Goal: Task Accomplishment & Management: Complete application form

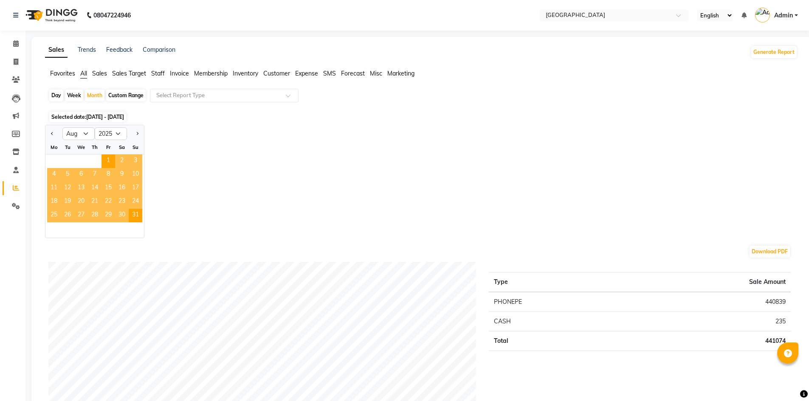
select select "8"
select select "2025"
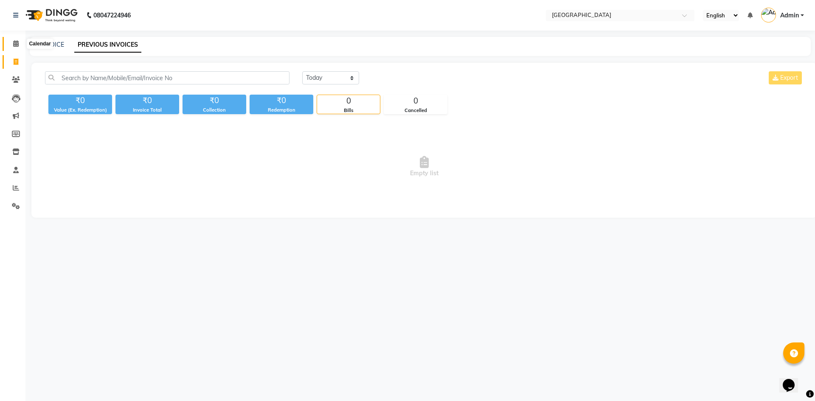
click at [12, 43] on span at bounding box center [15, 44] width 15 height 10
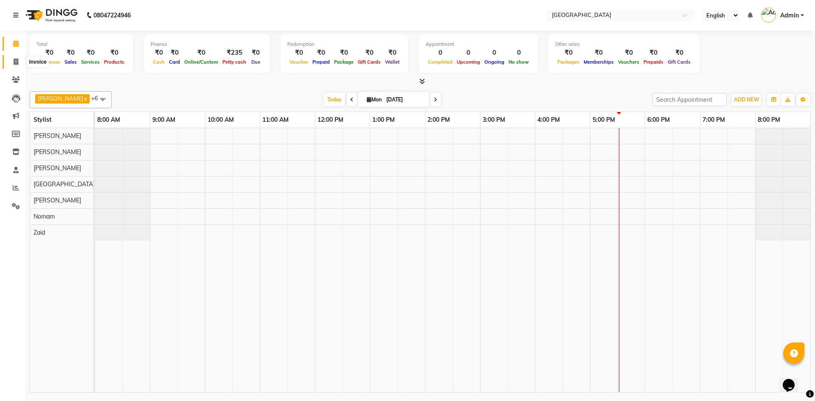
click at [18, 64] on icon at bounding box center [16, 62] width 5 height 6
select select "service"
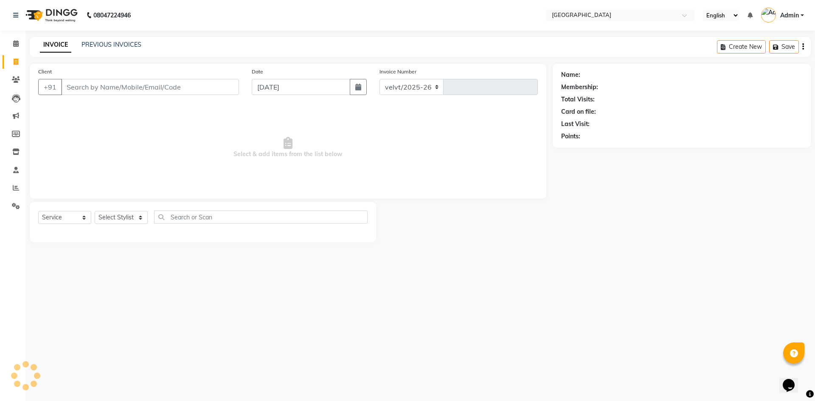
select select "6279"
type input "1743"
click at [100, 44] on link "PREVIOUS INVOICES" at bounding box center [112, 45] width 60 height 8
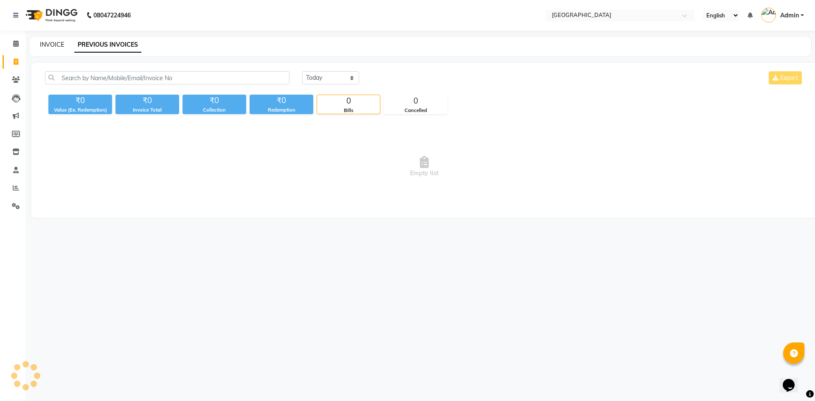
click at [59, 44] on link "INVOICE" at bounding box center [52, 45] width 24 height 8
select select "service"
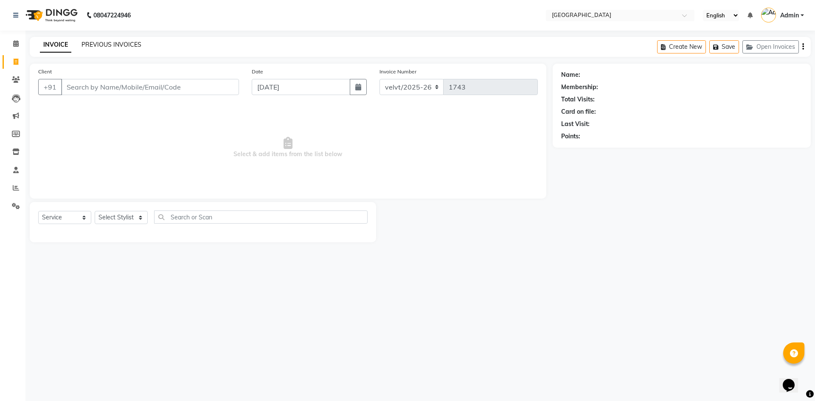
click at [113, 43] on link "PREVIOUS INVOICES" at bounding box center [112, 45] width 60 height 8
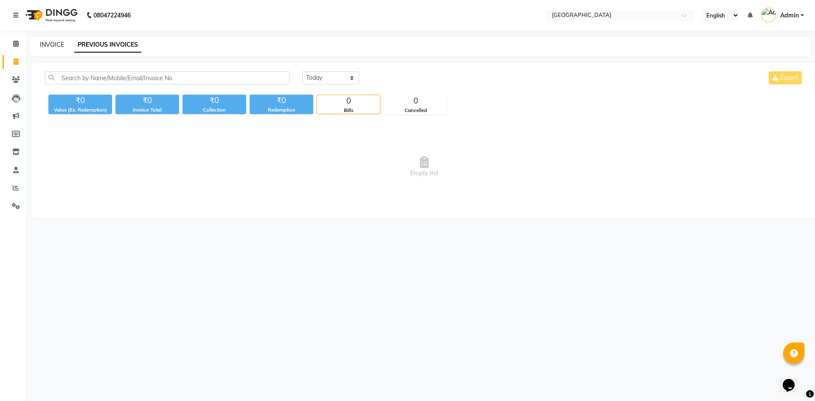
click at [53, 45] on link "INVOICE" at bounding box center [52, 45] width 24 height 8
select select "service"
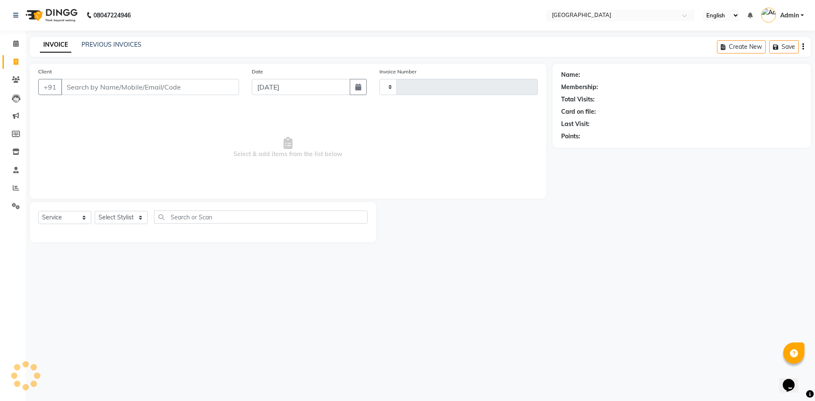
type input "1743"
select select "6279"
click at [170, 86] on input "Client" at bounding box center [150, 87] width 178 height 16
click at [84, 86] on input "Client" at bounding box center [150, 87] width 178 height 16
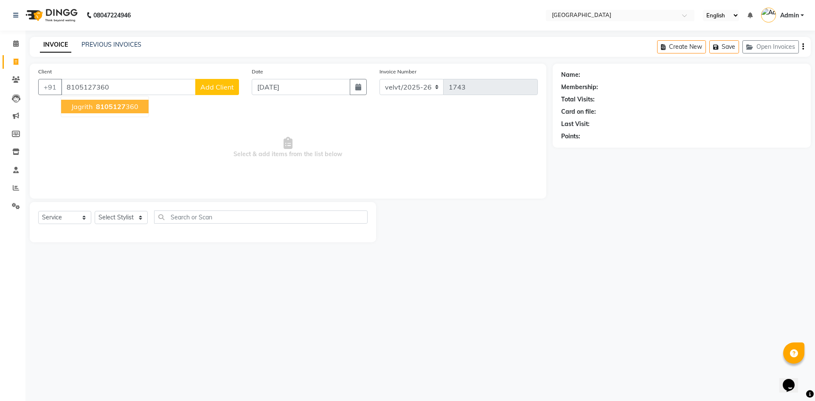
type input "8105127360"
select select "1: Object"
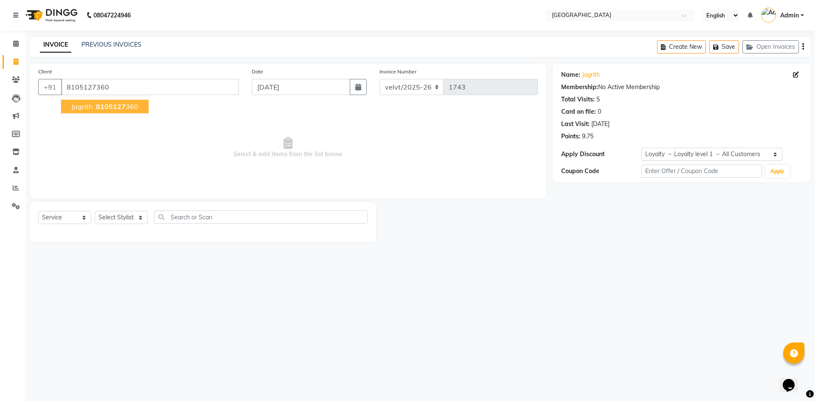
click at [117, 110] on span "8105127" at bounding box center [111, 106] width 30 height 8
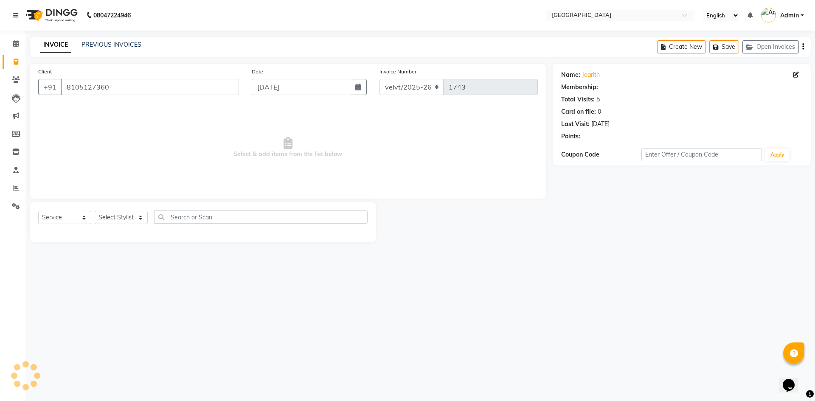
select select "1: Object"
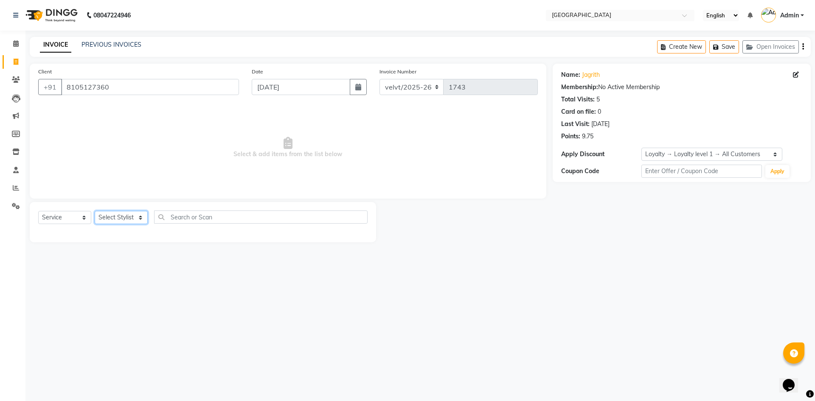
click at [112, 219] on select "Select Stylist [PERSON_NAME] Furkan [GEOGRAPHIC_DATA][PERSON_NAME] Nomam [GEOGR…" at bounding box center [121, 217] width 53 height 13
select select "89472"
click at [95, 211] on select "Select Stylist [PERSON_NAME] Furkan [GEOGRAPHIC_DATA][PERSON_NAME] Nomam [GEOGR…" at bounding box center [121, 217] width 53 height 13
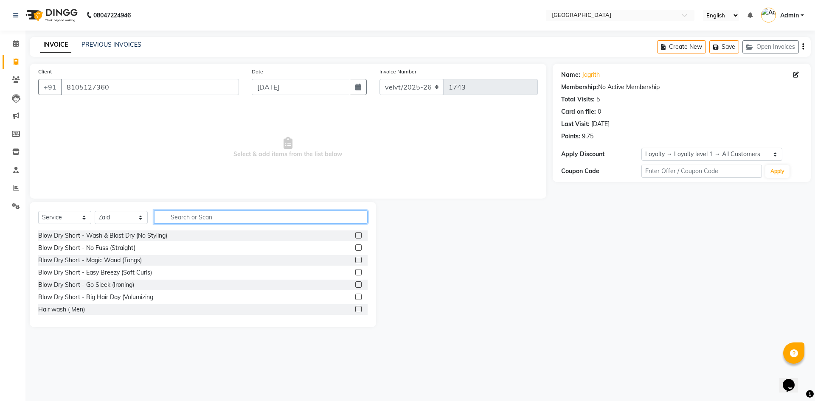
click at [174, 214] on input "text" at bounding box center [261, 217] width 214 height 13
type input "hairc"
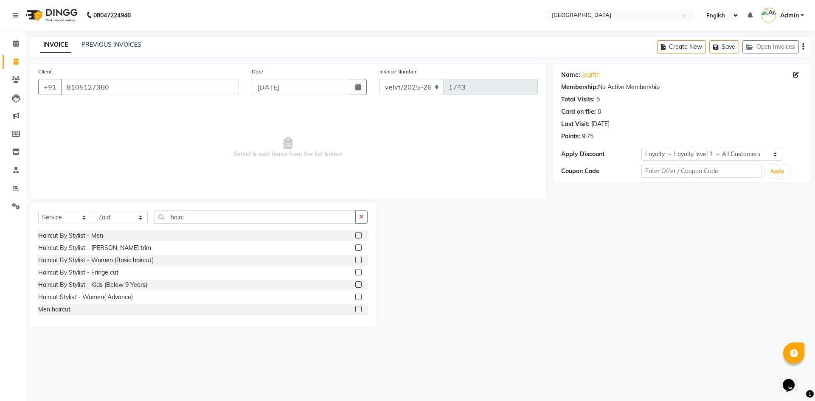
click at [355, 234] on label at bounding box center [358, 235] width 6 height 6
click at [355, 234] on input "checkbox" at bounding box center [358, 236] width 6 height 6
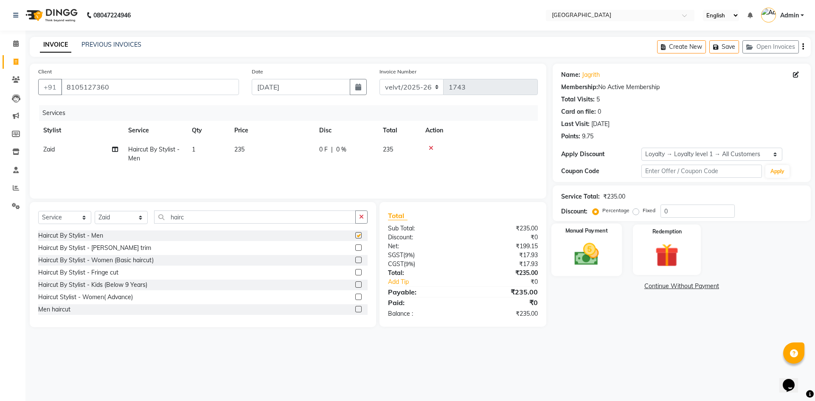
checkbox input "false"
click at [590, 256] on img at bounding box center [586, 254] width 39 height 28
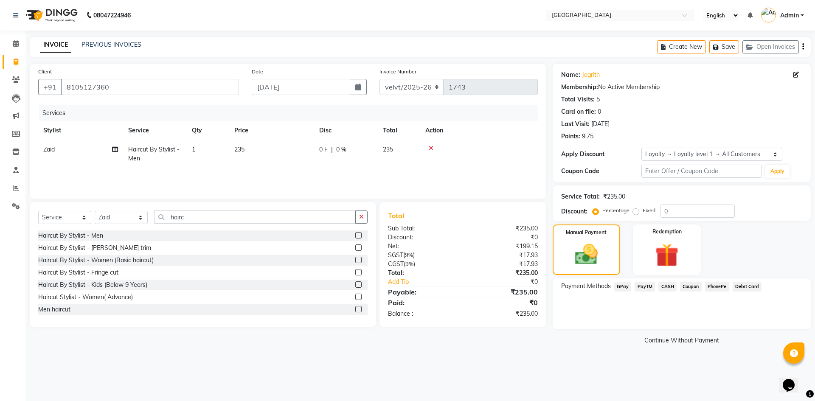
click at [710, 288] on span "PhonePe" at bounding box center [717, 287] width 24 height 10
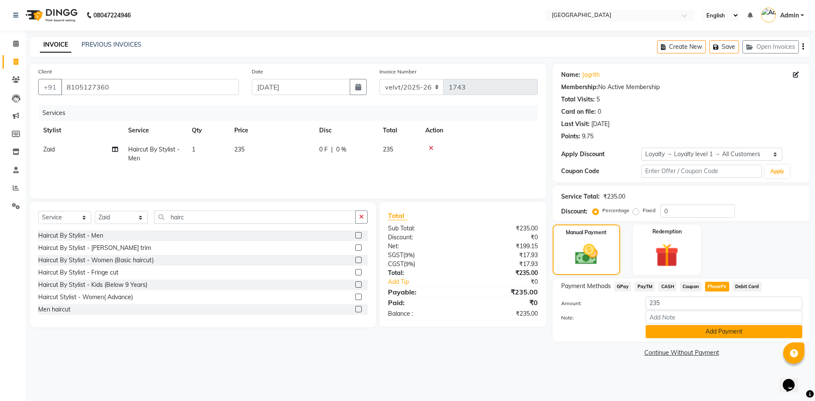
click at [687, 329] on button "Add Payment" at bounding box center [724, 331] width 157 height 13
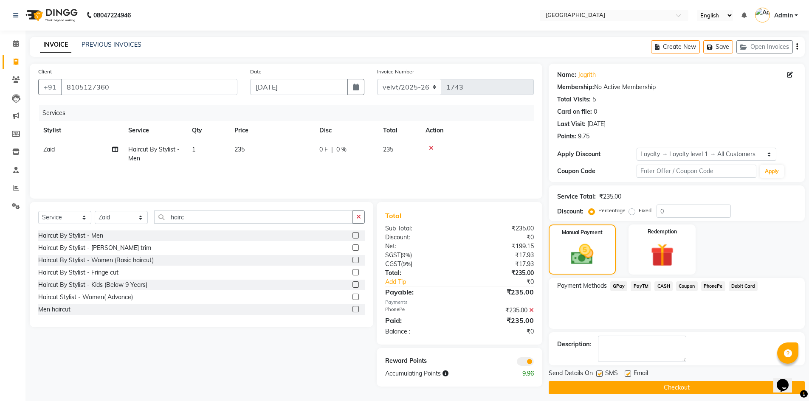
click at [599, 385] on button "Checkout" at bounding box center [676, 387] width 256 height 13
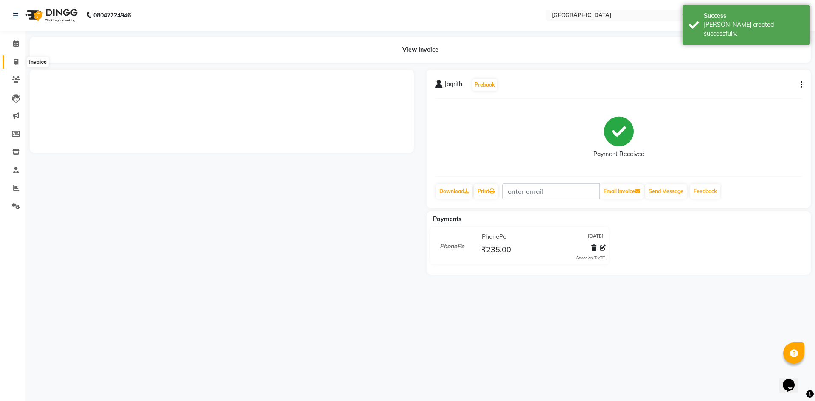
click at [14, 61] on icon at bounding box center [16, 62] width 5 height 6
select select "service"
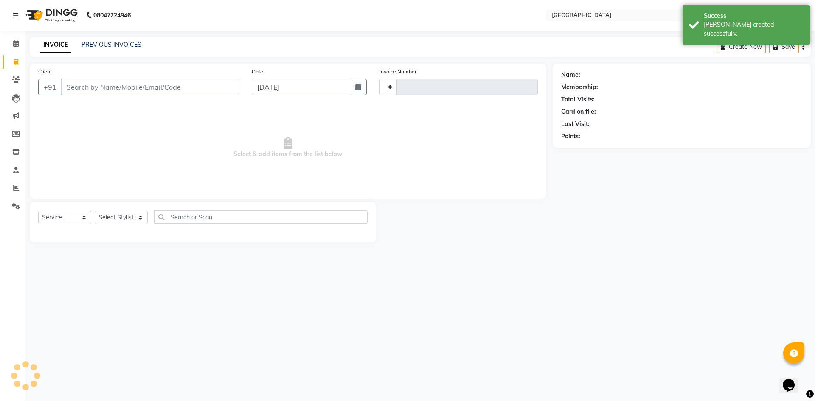
type input "1744"
select select "6279"
click at [93, 88] on input "Client" at bounding box center [150, 87] width 178 height 16
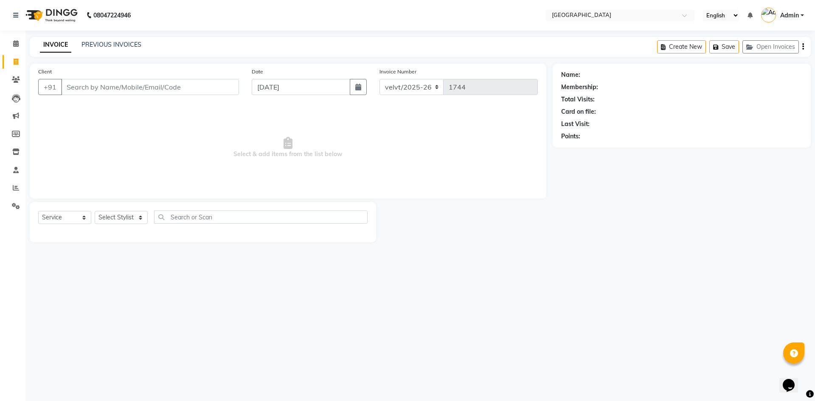
click at [188, 43] on div "INVOICE PREVIOUS INVOICES Create New Save Open Invoices" at bounding box center [420, 47] width 781 height 20
click at [105, 89] on input "Client" at bounding box center [150, 87] width 178 height 16
type input "9535043258"
click at [210, 93] on button "Add Client" at bounding box center [217, 87] width 44 height 16
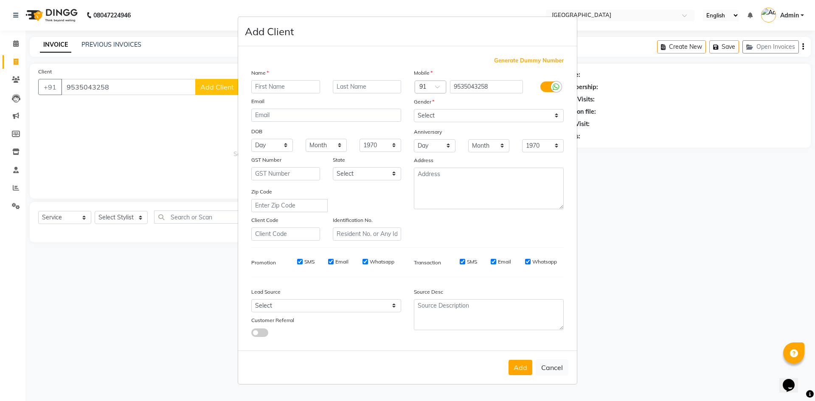
click at [264, 84] on input "text" at bounding box center [285, 86] width 69 height 13
type input "[PERSON_NAME]"
click at [429, 115] on select "Select [DEMOGRAPHIC_DATA] [DEMOGRAPHIC_DATA] Other Prefer Not To Say" at bounding box center [489, 115] width 150 height 13
select select "[DEMOGRAPHIC_DATA]"
click at [414, 109] on select "Select [DEMOGRAPHIC_DATA] [DEMOGRAPHIC_DATA] Other Prefer Not To Say" at bounding box center [489, 115] width 150 height 13
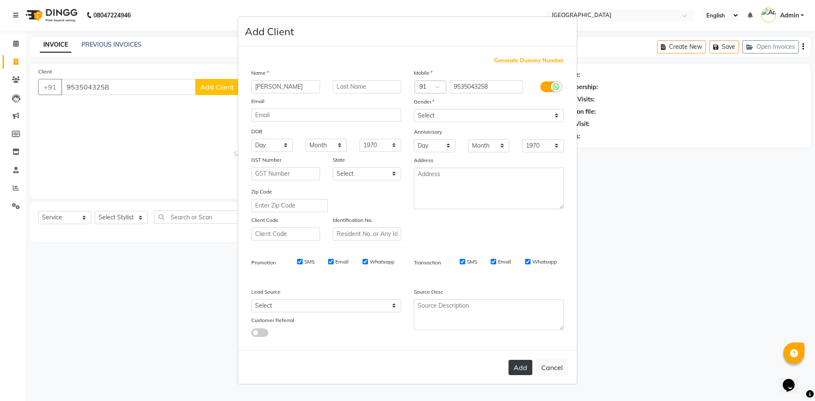
click at [518, 365] on button "Add" at bounding box center [521, 367] width 24 height 15
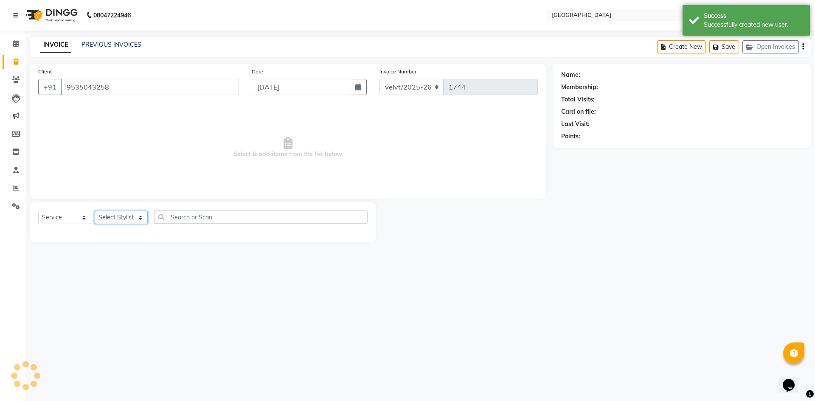
click at [110, 215] on select "Select Stylist [PERSON_NAME] Furkan [GEOGRAPHIC_DATA][PERSON_NAME] Nomam [GEOGR…" at bounding box center [121, 217] width 53 height 13
select select "1: Object"
select select "89472"
click at [95, 211] on select "Select Stylist [PERSON_NAME] Furkan [GEOGRAPHIC_DATA][PERSON_NAME] Nomam [GEOGR…" at bounding box center [121, 217] width 53 height 13
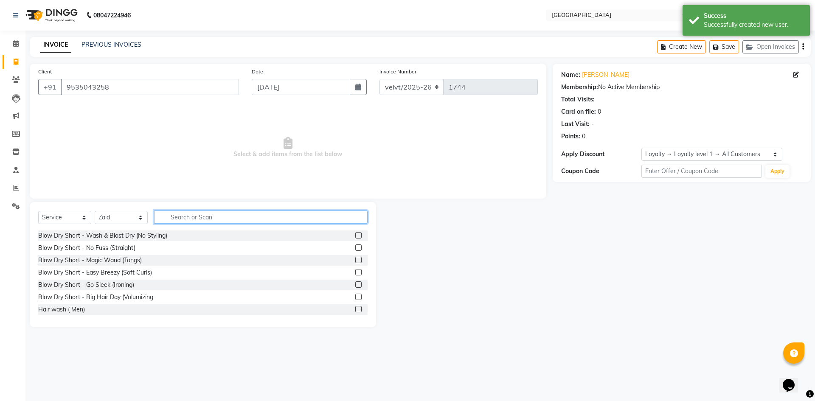
click at [181, 218] on input "text" at bounding box center [261, 217] width 214 height 13
type input "hairc"
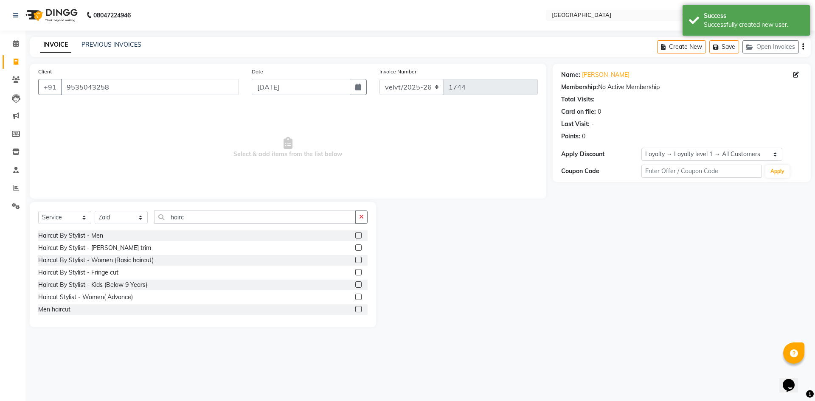
click at [355, 236] on label at bounding box center [358, 235] width 6 height 6
click at [355, 236] on input "checkbox" at bounding box center [358, 236] width 6 height 6
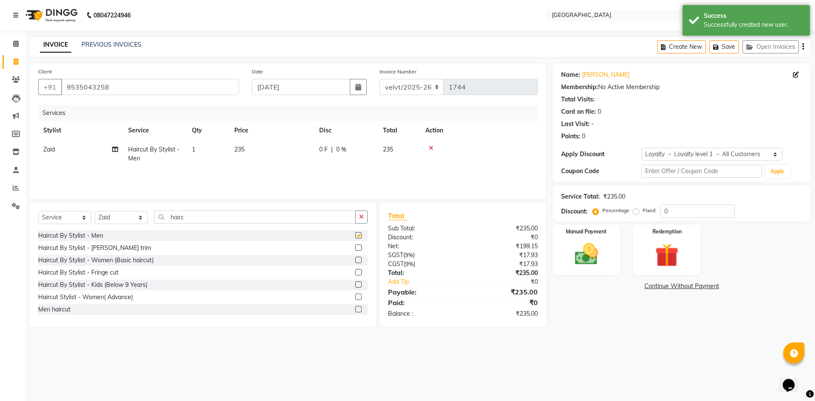
checkbox input "false"
click at [585, 256] on img at bounding box center [586, 254] width 39 height 28
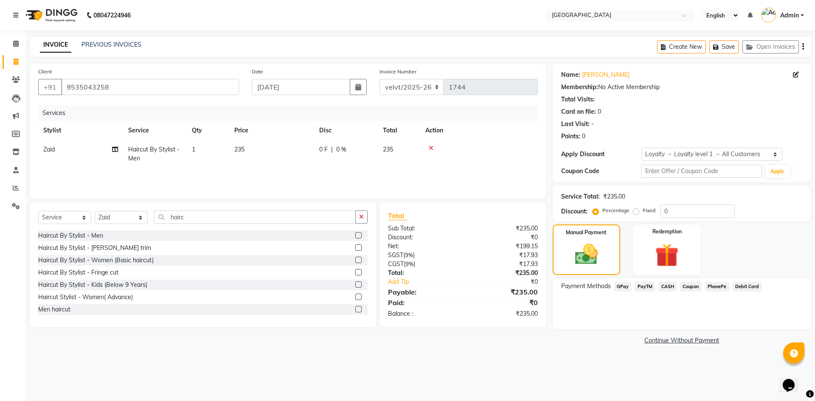
click at [714, 287] on span "PhonePe" at bounding box center [717, 287] width 24 height 10
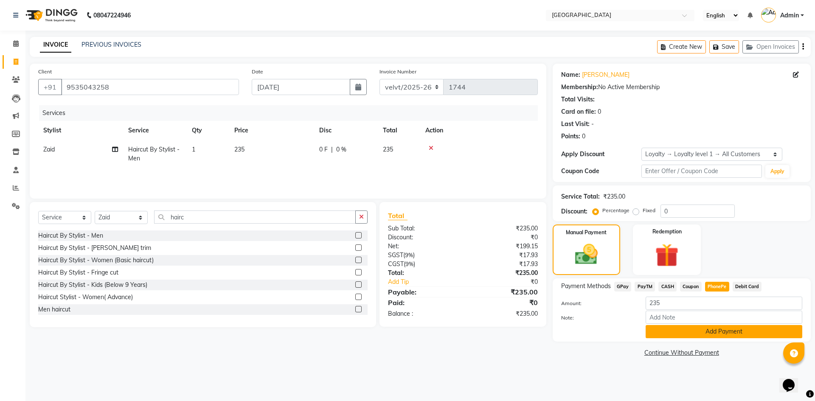
click at [692, 331] on button "Add Payment" at bounding box center [724, 331] width 157 height 13
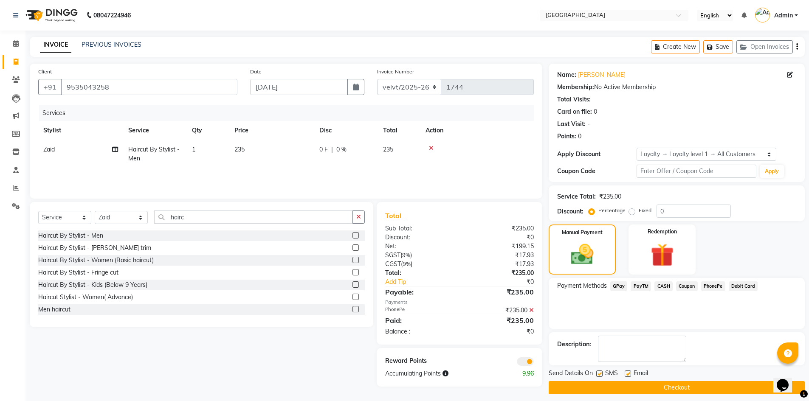
click at [593, 388] on button "Checkout" at bounding box center [676, 387] width 256 height 13
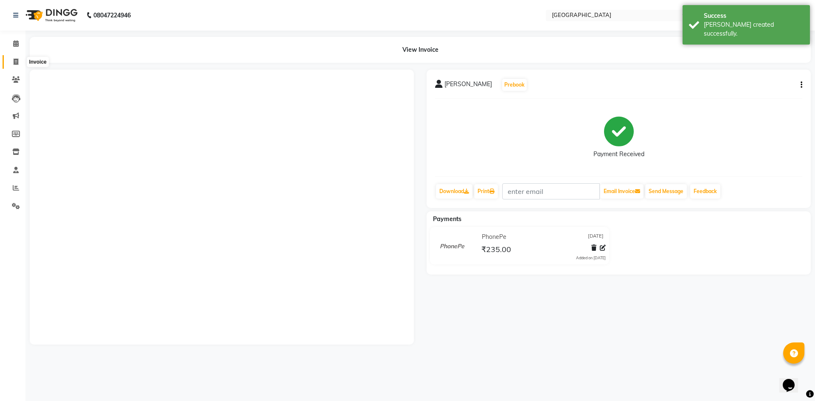
click at [15, 61] on icon at bounding box center [16, 62] width 5 height 6
select select "service"
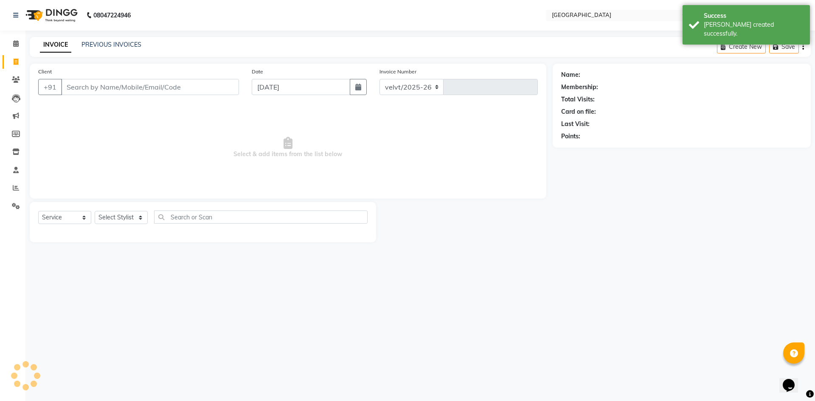
select select "6279"
type input "1745"
click at [15, 61] on icon at bounding box center [16, 62] width 5 height 6
select select "service"
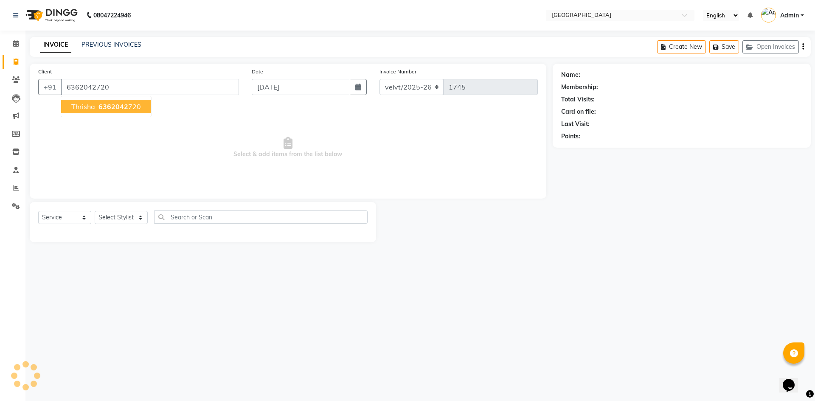
type input "6362042720"
select select "1: Object"
click at [123, 108] on span "6362042" at bounding box center [113, 106] width 30 height 8
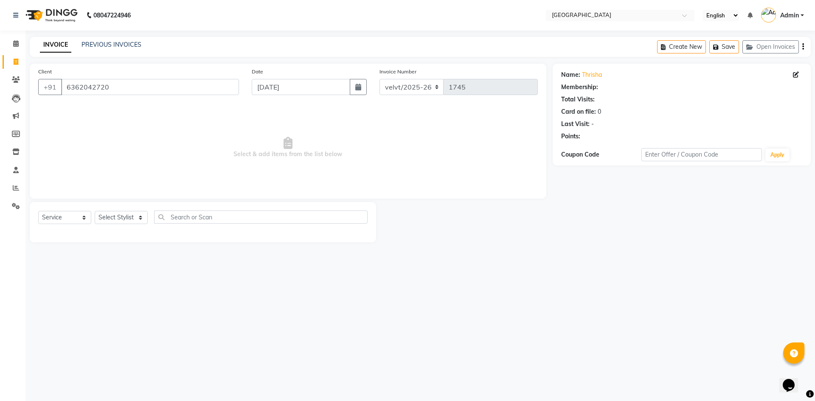
select select "1: Object"
click at [55, 216] on select "Select Service Product Membership Package Voucher Prepaid Gift Card" at bounding box center [64, 217] width 53 height 13
select select "product"
click at [38, 211] on select "Select Service Product Membership Package Voucher Prepaid Gift Card" at bounding box center [64, 217] width 53 height 13
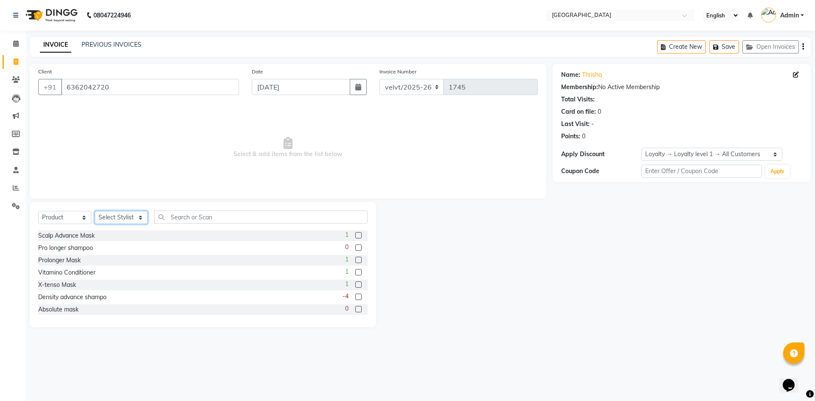
click at [110, 220] on select "Select Stylist [PERSON_NAME] Furkan [GEOGRAPHIC_DATA][PERSON_NAME] Nomam [GEOGR…" at bounding box center [121, 217] width 53 height 13
select select "78264"
click at [95, 211] on select "Select Stylist [PERSON_NAME] Furkan [GEOGRAPHIC_DATA][PERSON_NAME] Nomam [GEOGR…" at bounding box center [121, 217] width 53 height 13
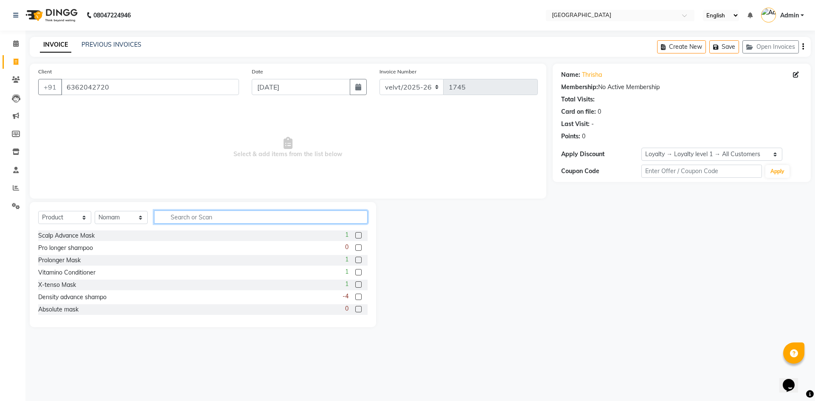
click at [179, 217] on input "text" at bounding box center [261, 217] width 214 height 13
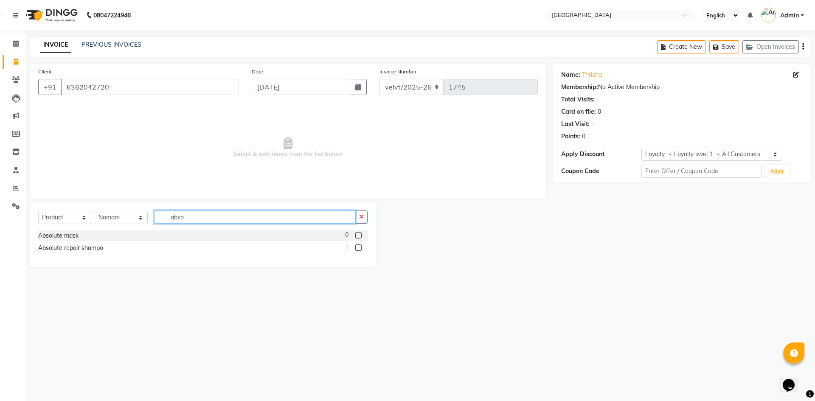
type input "abso"
click at [359, 247] on label at bounding box center [358, 248] width 6 height 6
click at [359, 247] on input "checkbox" at bounding box center [358, 248] width 6 height 6
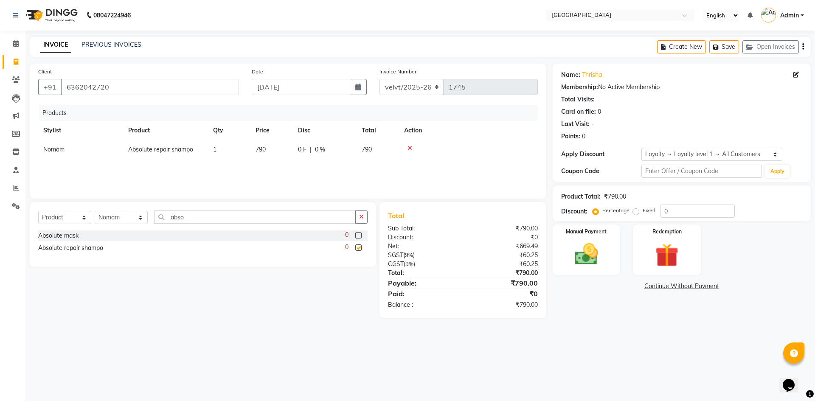
checkbox input "false"
click at [192, 218] on input "abso" at bounding box center [255, 217] width 202 height 13
type input "a"
type input "inf"
click at [357, 235] on label at bounding box center [358, 235] width 6 height 6
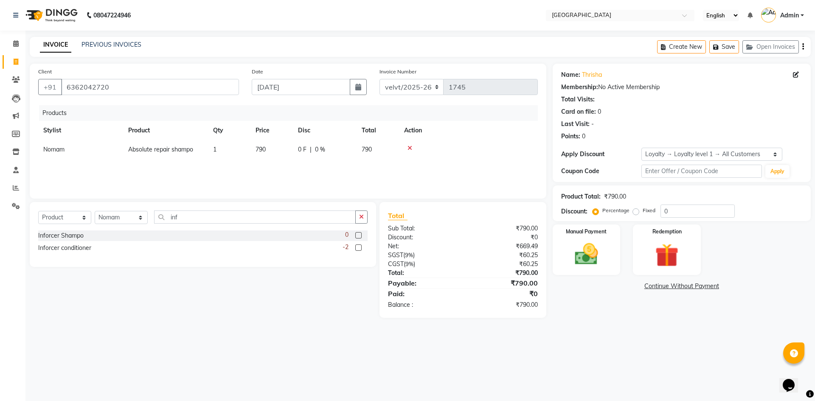
click at [357, 235] on input "checkbox" at bounding box center [358, 236] width 6 height 6
checkbox input "false"
click at [262, 166] on span "695" at bounding box center [261, 169] width 10 height 8
select select "78264"
click at [276, 173] on input "695" at bounding box center [272, 170] width 32 height 13
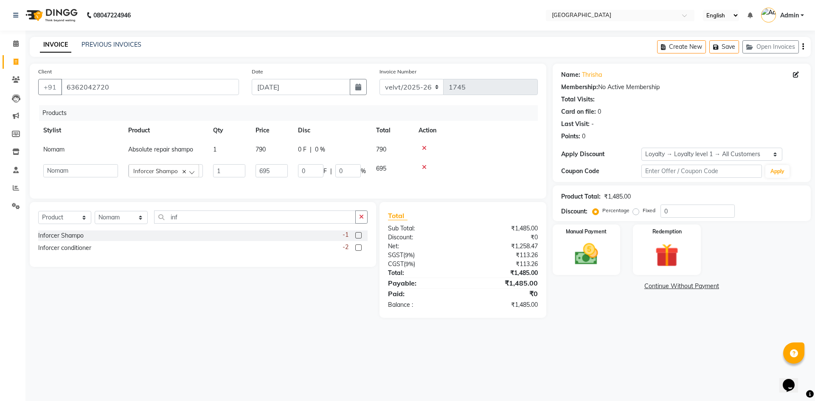
click at [359, 251] on label at bounding box center [358, 248] width 6 height 6
click at [359, 251] on input "checkbox" at bounding box center [358, 248] width 6 height 6
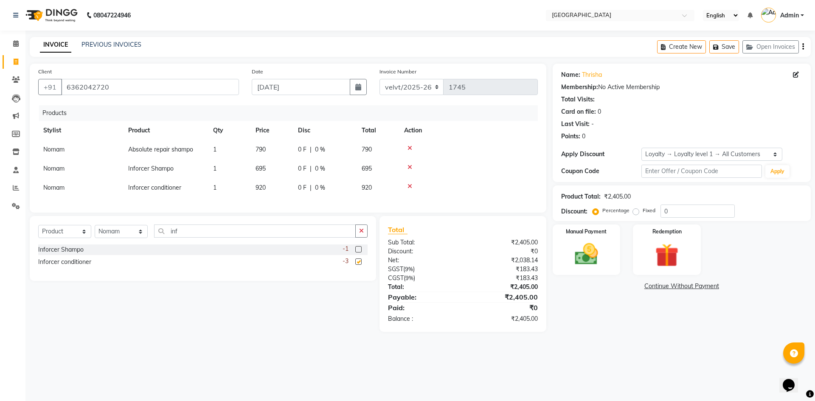
checkbox input "false"
click at [410, 167] on icon at bounding box center [410, 167] width 5 height 6
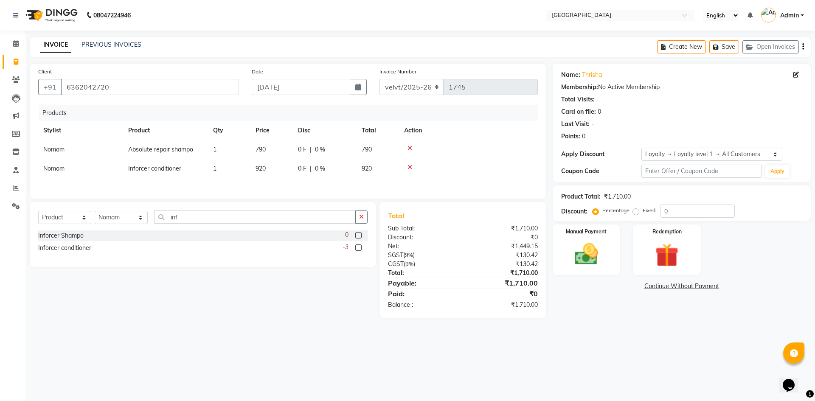
click at [263, 169] on span "920" at bounding box center [261, 169] width 10 height 8
select select "78264"
click at [279, 171] on input "920" at bounding box center [272, 170] width 32 height 13
type input "990"
click at [609, 340] on div "08047224946 Select Location × Velvt Salon, Rg Road English ENGLISH Español العر…" at bounding box center [407, 200] width 815 height 401
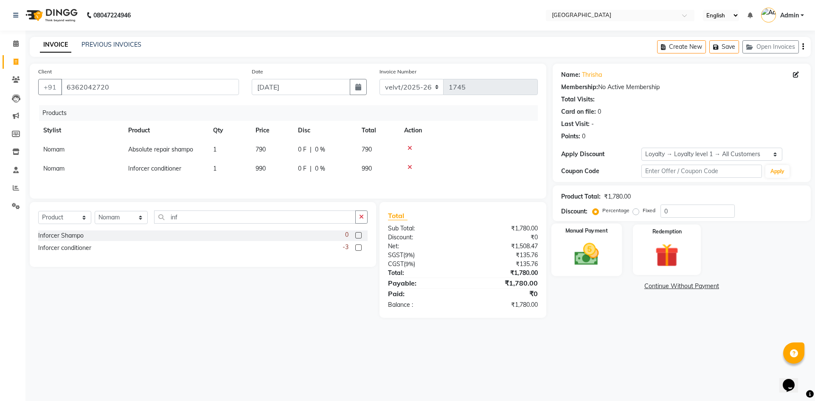
click at [583, 254] on img at bounding box center [586, 254] width 39 height 28
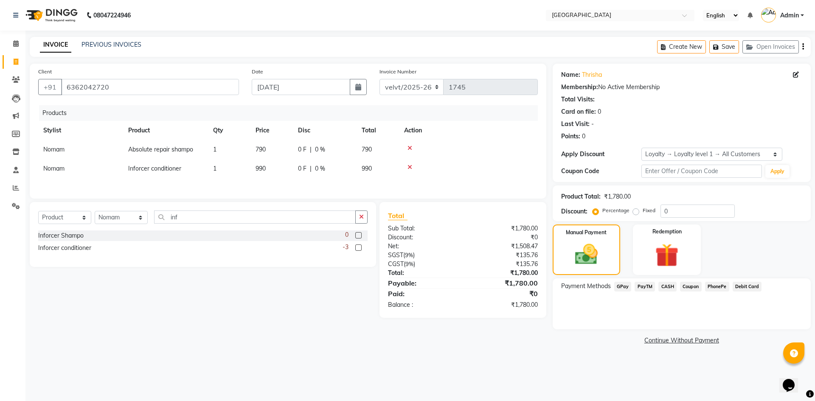
click at [715, 286] on span "PhonePe" at bounding box center [717, 287] width 24 height 10
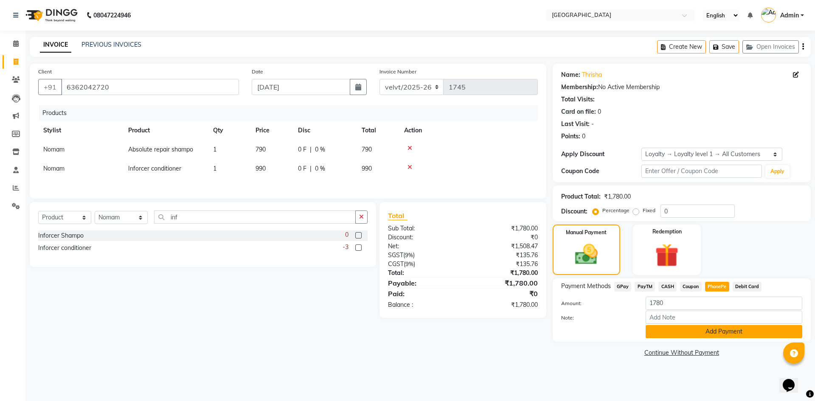
click at [686, 333] on button "Add Payment" at bounding box center [724, 331] width 157 height 13
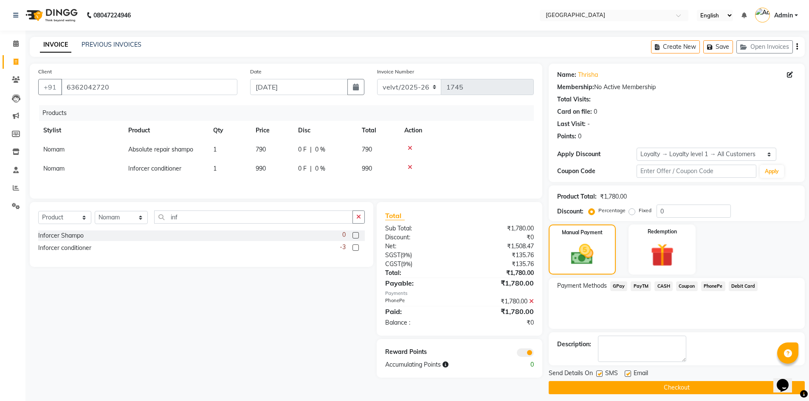
drag, startPoint x: 599, startPoint y: 373, endPoint x: 632, endPoint y: 375, distance: 32.8
click at [600, 373] on label at bounding box center [599, 374] width 6 height 6
click at [600, 373] on input "checkbox" at bounding box center [599, 374] width 6 height 6
checkbox input "false"
click at [628, 374] on label at bounding box center [627, 374] width 6 height 6
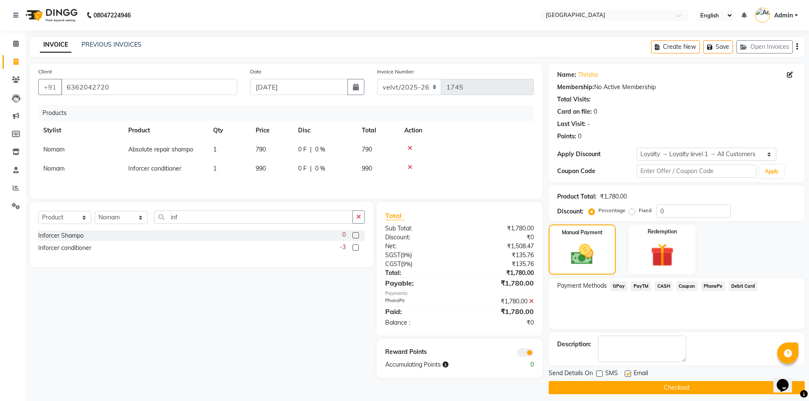
click at [628, 374] on input "checkbox" at bounding box center [627, 374] width 6 height 6
checkbox input "false"
click at [619, 388] on button "Checkout" at bounding box center [676, 387] width 256 height 13
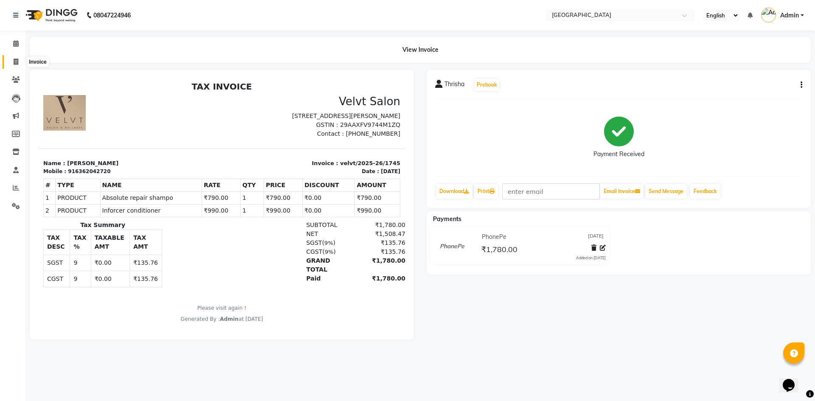
click at [15, 63] on icon at bounding box center [16, 62] width 5 height 6
select select "service"
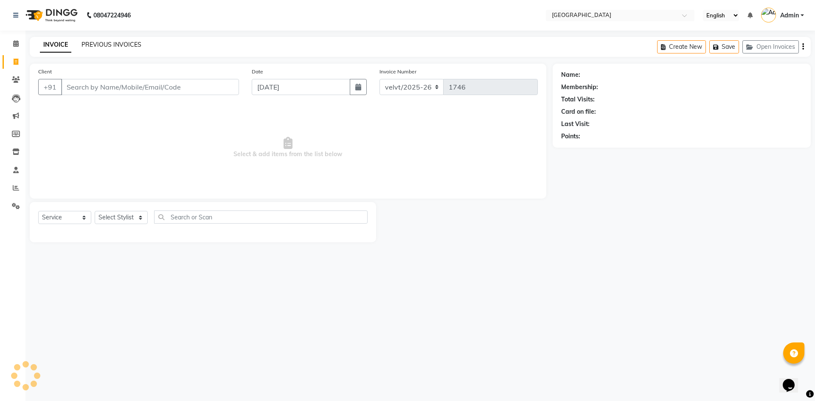
click at [108, 45] on link "PREVIOUS INVOICES" at bounding box center [112, 45] width 60 height 8
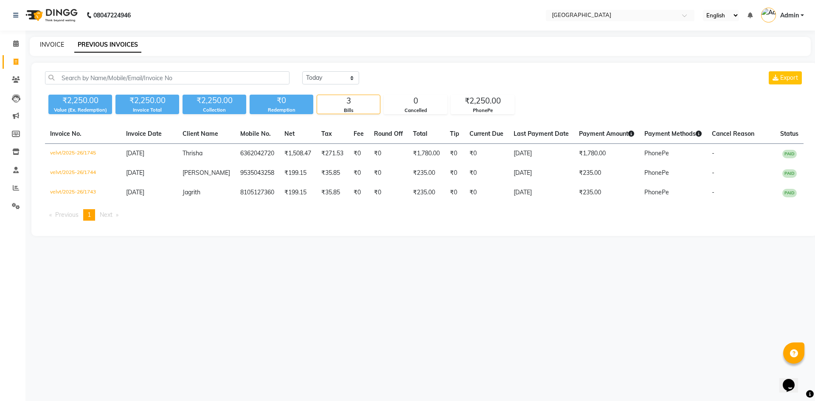
click at [50, 45] on link "INVOICE" at bounding box center [52, 45] width 24 height 8
select select "service"
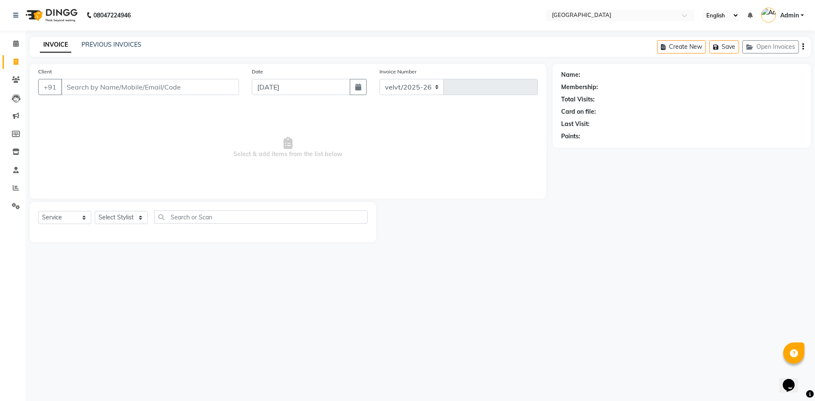
select select "6279"
type input "1746"
click at [85, 90] on input "Client" at bounding box center [150, 87] width 178 height 16
type input "9380529022"
click at [212, 90] on span "Add Client" at bounding box center [217, 87] width 34 height 8
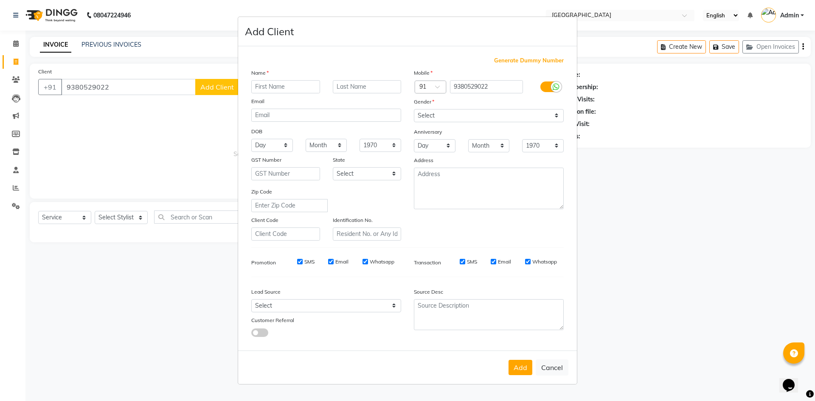
click at [262, 87] on input "text" at bounding box center [285, 86] width 69 height 13
type input "[PERSON_NAME]"
click at [437, 114] on select "Select [DEMOGRAPHIC_DATA] [DEMOGRAPHIC_DATA] Other Prefer Not To Say" at bounding box center [489, 115] width 150 height 13
select select "[DEMOGRAPHIC_DATA]"
click at [414, 109] on select "Select [DEMOGRAPHIC_DATA] [DEMOGRAPHIC_DATA] Other Prefer Not To Say" at bounding box center [489, 115] width 150 height 13
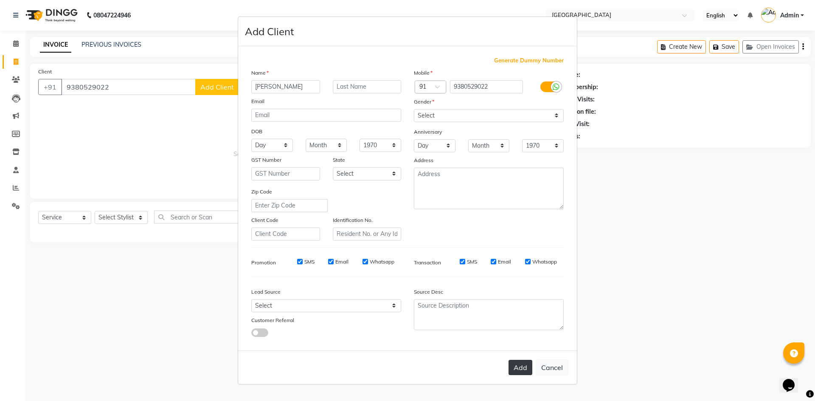
click at [521, 368] on button "Add" at bounding box center [521, 367] width 24 height 15
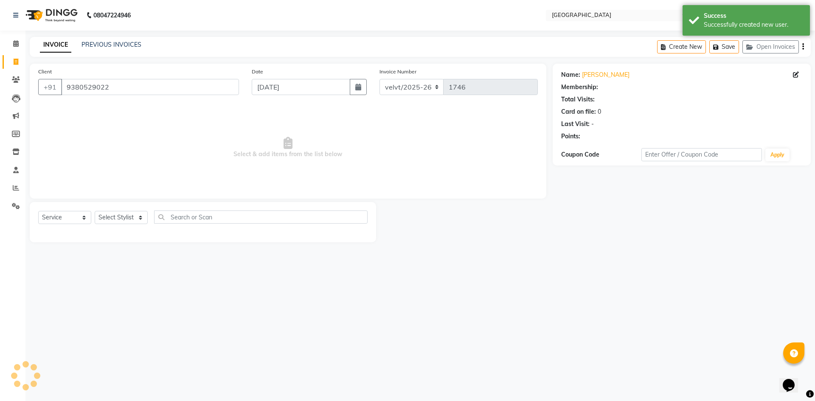
select select "1: Object"
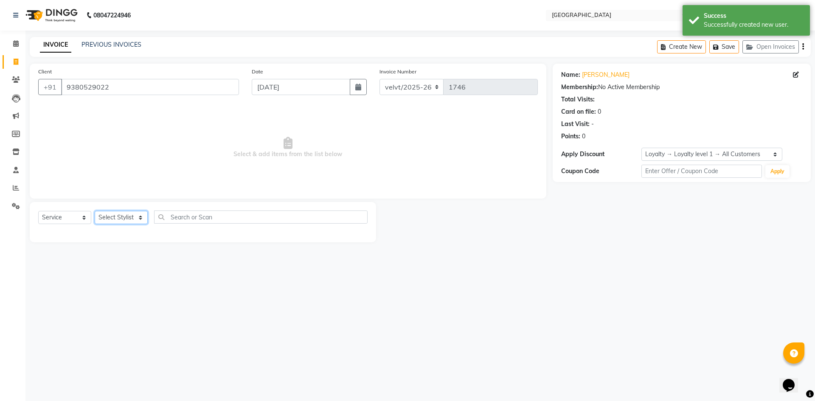
click at [113, 218] on select "Select Stylist [PERSON_NAME] Furkan [GEOGRAPHIC_DATA][PERSON_NAME] Nomam [GEOGR…" at bounding box center [121, 217] width 53 height 13
select select "68464"
click at [95, 211] on select "Select Stylist [PERSON_NAME] Furkan [GEOGRAPHIC_DATA][PERSON_NAME] Nomam [GEOGR…" at bounding box center [121, 217] width 53 height 13
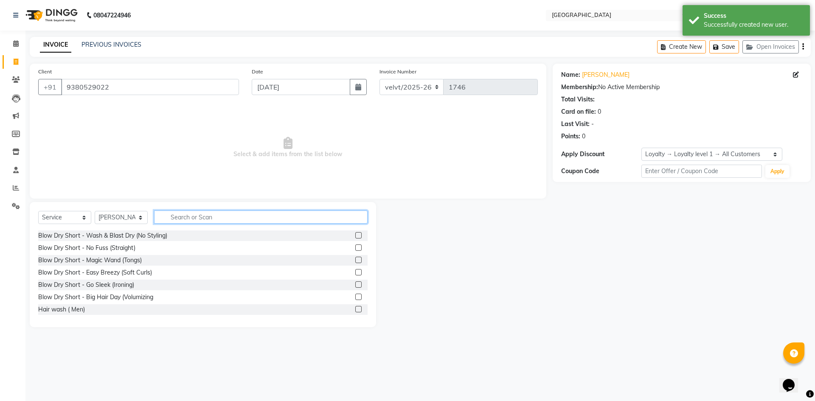
click at [178, 217] on input "text" at bounding box center [261, 217] width 214 height 13
type input "hairc"
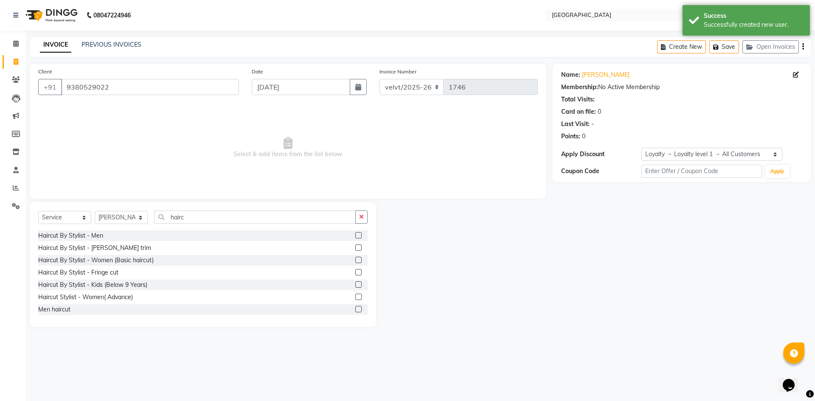
click at [355, 296] on label at bounding box center [358, 297] width 6 height 6
click at [355, 296] on input "checkbox" at bounding box center [358, 298] width 6 height 6
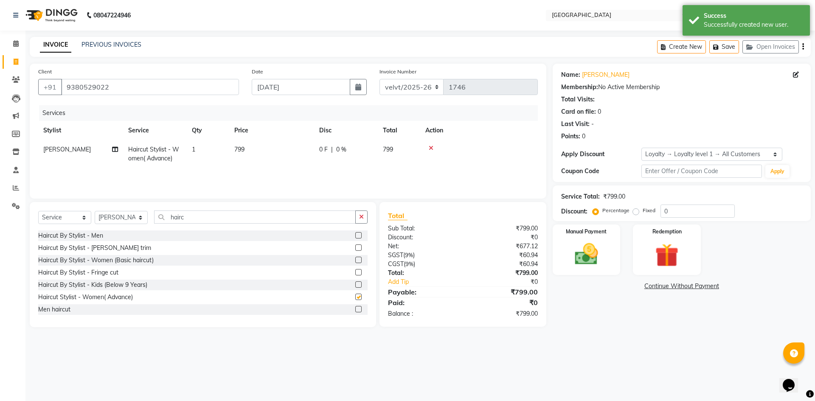
checkbox input "false"
click at [197, 220] on input "hairc" at bounding box center [255, 217] width 202 height 13
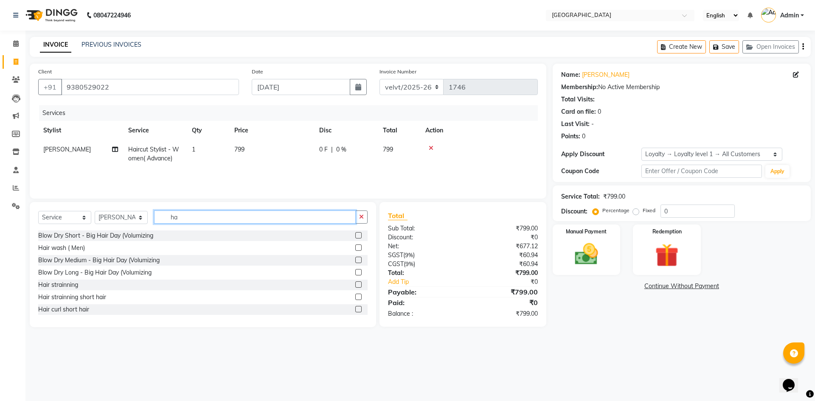
type input "h"
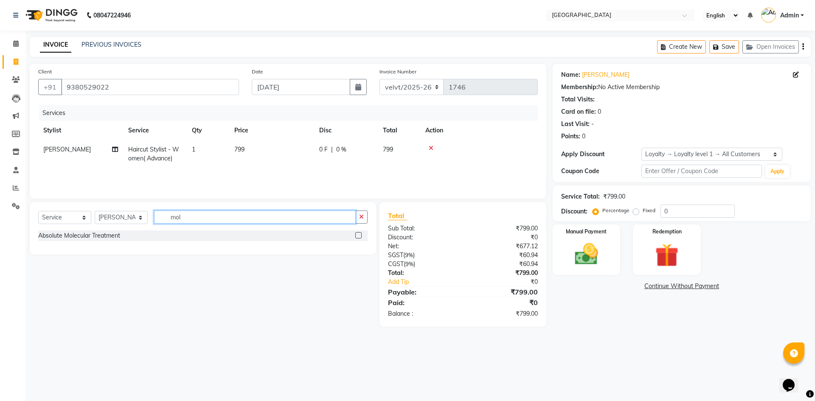
type input "mol"
click at [357, 233] on label at bounding box center [358, 235] width 6 height 6
click at [357, 233] on input "checkbox" at bounding box center [358, 236] width 6 height 6
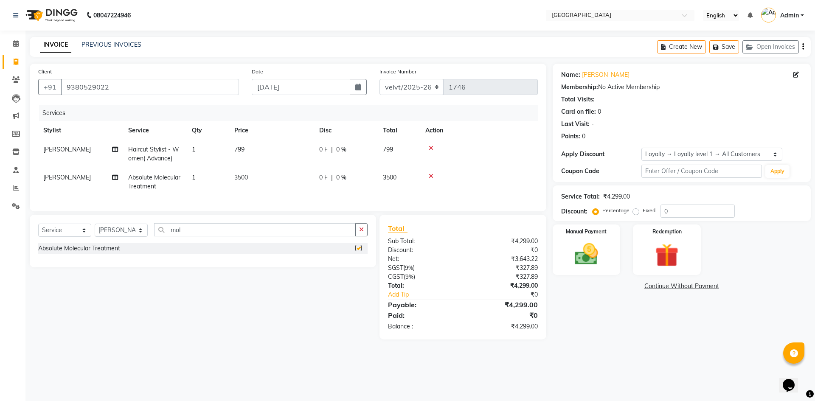
checkbox input "false"
click at [643, 211] on label "Fixed" at bounding box center [649, 211] width 13 height 8
click at [635, 211] on input "Fixed" at bounding box center [638, 211] width 6 height 6
radio input "true"
click at [671, 213] on input "0" at bounding box center [698, 211] width 74 height 13
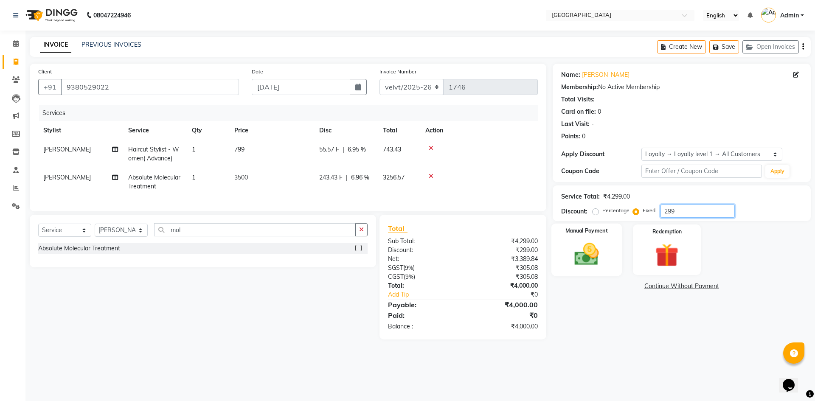
type input "299"
click at [585, 256] on img at bounding box center [586, 254] width 39 height 28
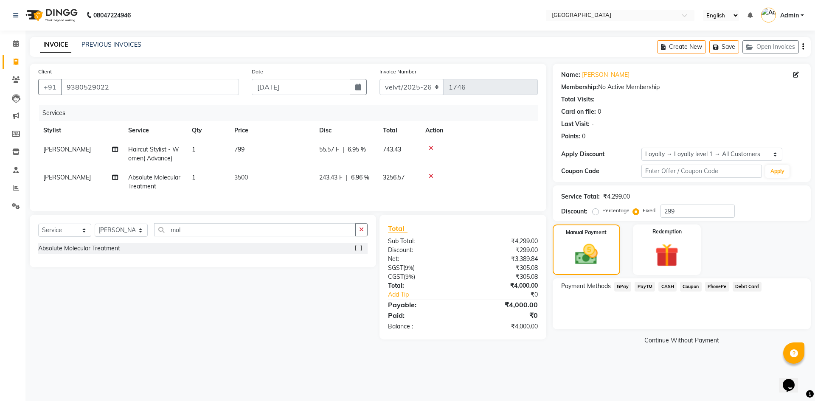
click at [711, 284] on span "PhonePe" at bounding box center [717, 287] width 24 height 10
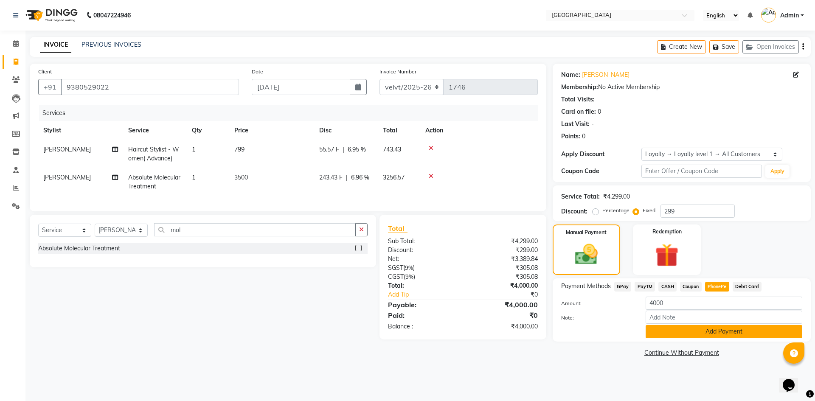
click at [684, 334] on button "Add Payment" at bounding box center [724, 331] width 157 height 13
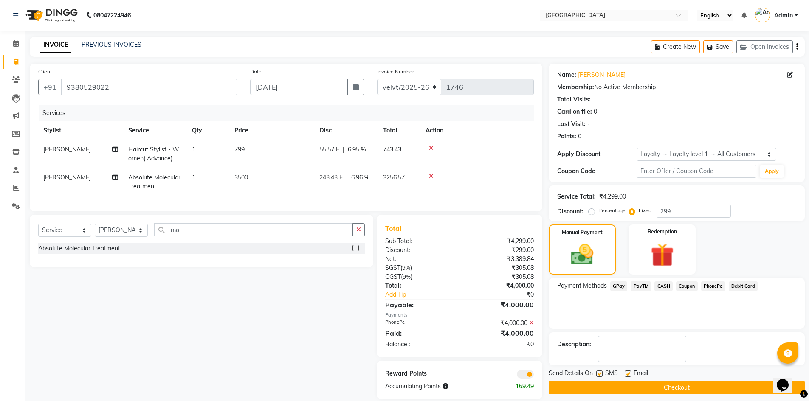
click at [598, 374] on label at bounding box center [599, 374] width 6 height 6
click at [598, 374] on input "checkbox" at bounding box center [599, 374] width 6 height 6
checkbox input "false"
click at [627, 373] on label at bounding box center [627, 374] width 6 height 6
click at [627, 373] on input "checkbox" at bounding box center [627, 374] width 6 height 6
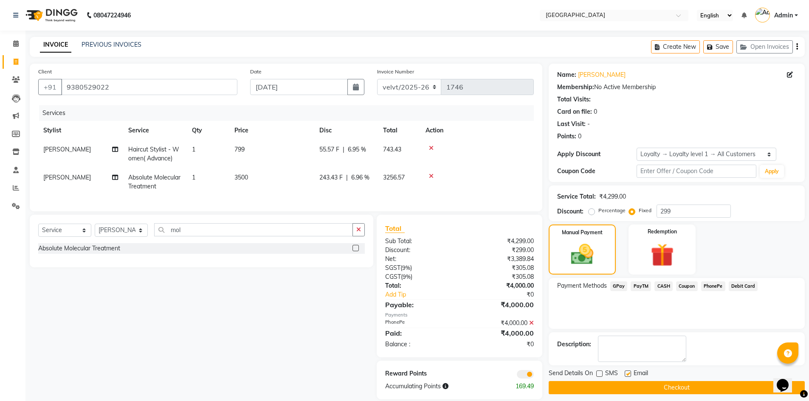
checkbox input "false"
click at [623, 387] on button "Checkout" at bounding box center [676, 387] width 256 height 13
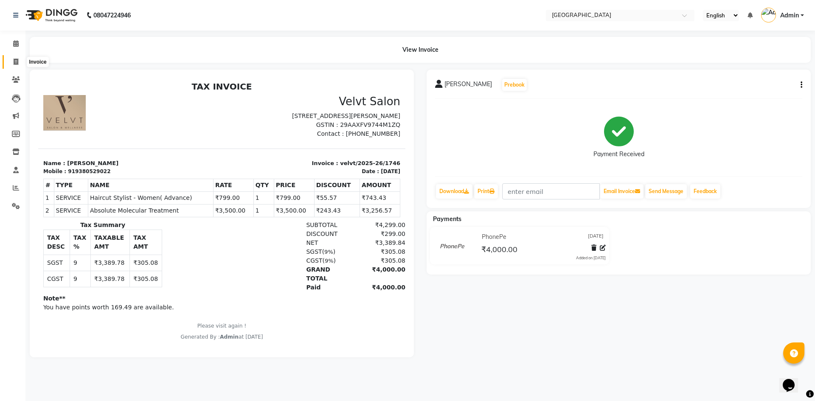
click at [13, 57] on span at bounding box center [15, 62] width 15 height 10
select select "service"
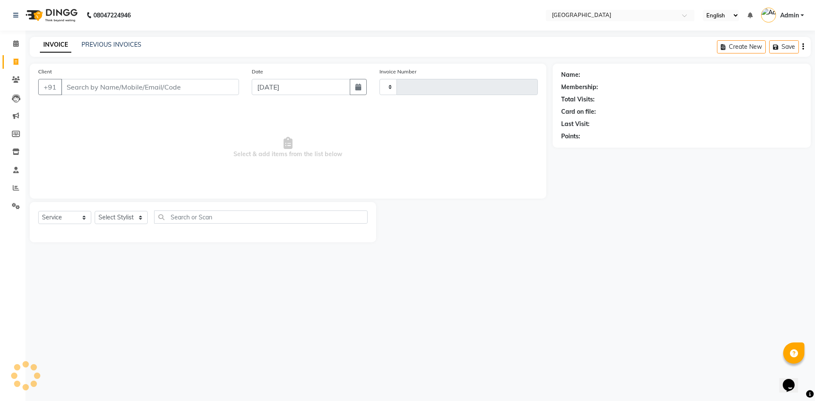
type input "1747"
select select "6279"
click at [93, 93] on input "Client" at bounding box center [150, 87] width 178 height 16
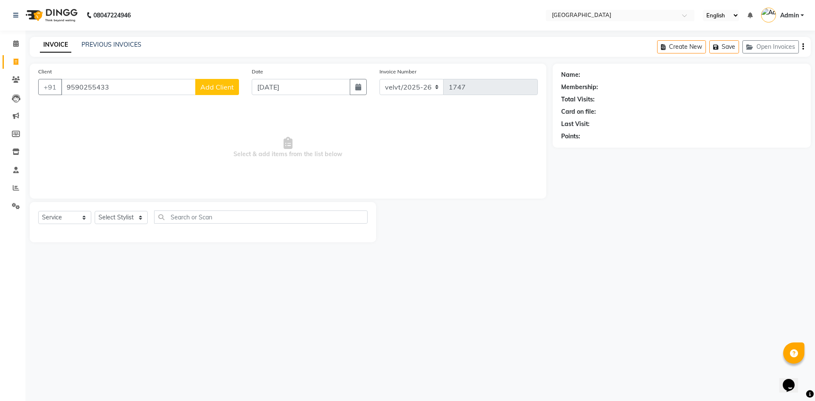
type input "9590255433"
click at [216, 88] on span "Add Client" at bounding box center [217, 87] width 34 height 8
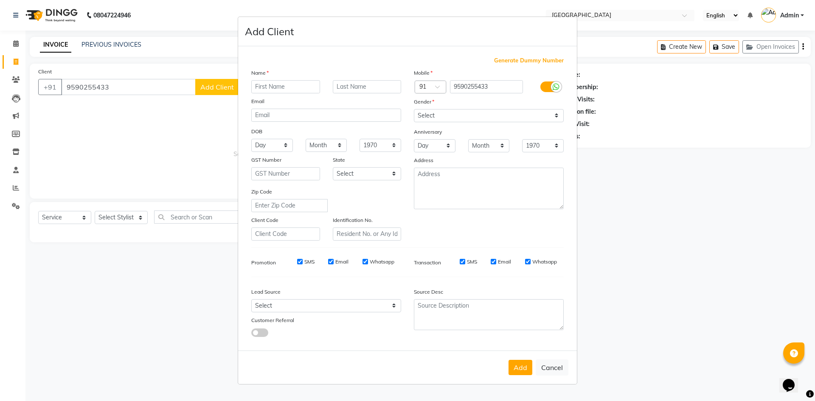
click at [272, 91] on input "text" at bounding box center [285, 86] width 69 height 13
type input "Sindhu"
click at [427, 116] on select "Select [DEMOGRAPHIC_DATA] [DEMOGRAPHIC_DATA] Other Prefer Not To Say" at bounding box center [489, 115] width 150 height 13
click at [414, 109] on select "Select [DEMOGRAPHIC_DATA] [DEMOGRAPHIC_DATA] Other Prefer Not To Say" at bounding box center [489, 115] width 150 height 13
click at [434, 118] on select "Select [DEMOGRAPHIC_DATA] [DEMOGRAPHIC_DATA] Other Prefer Not To Say" at bounding box center [489, 115] width 150 height 13
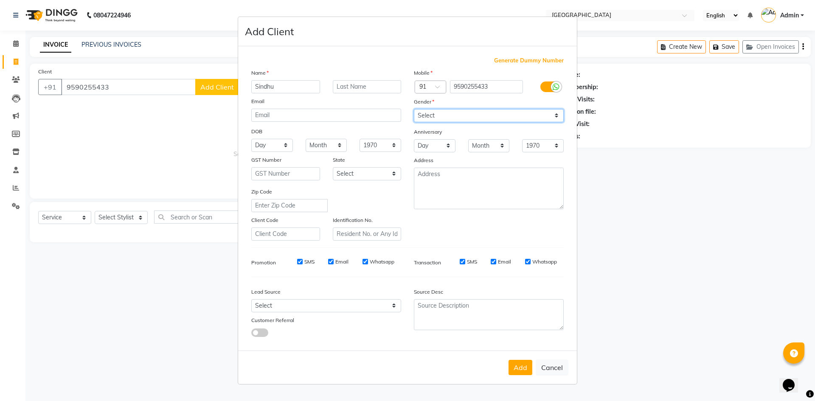
select select "[DEMOGRAPHIC_DATA]"
click at [414, 109] on select "Select [DEMOGRAPHIC_DATA] [DEMOGRAPHIC_DATA] Other Prefer Not To Say" at bounding box center [489, 115] width 150 height 13
click at [524, 365] on button "Add" at bounding box center [521, 367] width 24 height 15
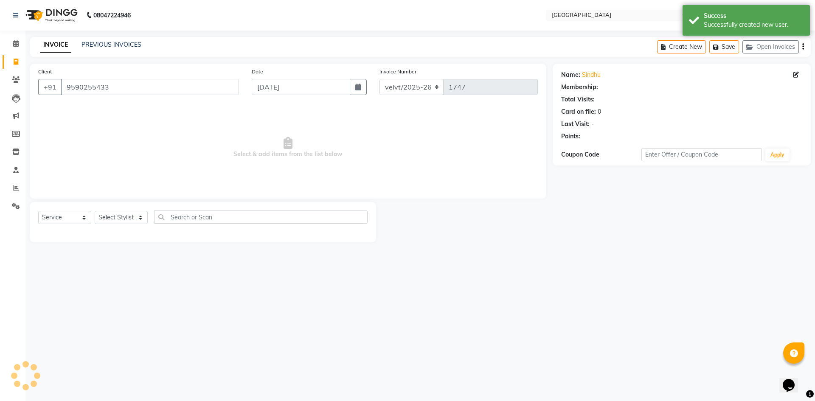
select select "1: Object"
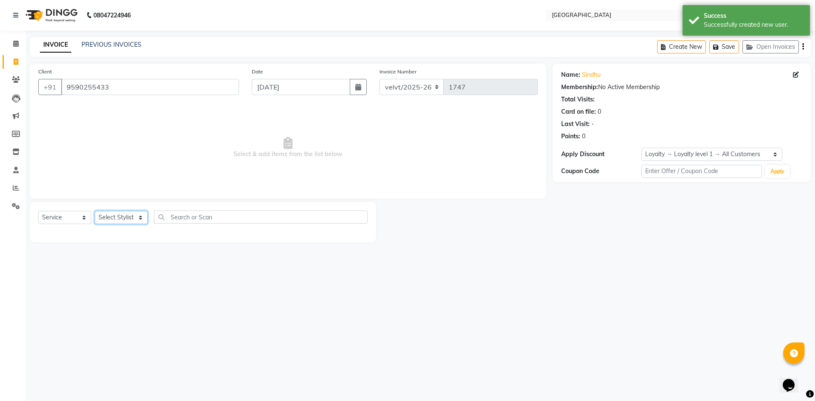
click at [113, 216] on select "Select Stylist [PERSON_NAME] Furkan [GEOGRAPHIC_DATA][PERSON_NAME] Nomam [GEOGR…" at bounding box center [121, 217] width 53 height 13
select select "89472"
click at [95, 211] on select "Select Stylist [PERSON_NAME] Furkan [GEOGRAPHIC_DATA][PERSON_NAME] Nomam [GEOGR…" at bounding box center [121, 217] width 53 height 13
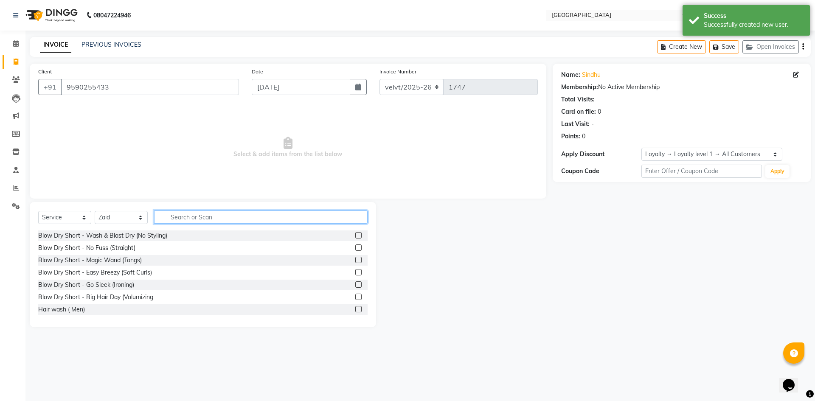
click at [183, 215] on input "text" at bounding box center [261, 217] width 214 height 13
type input "hairc"
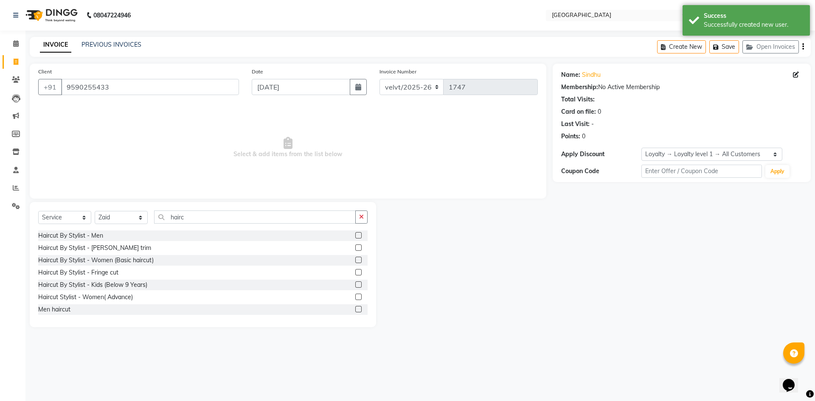
click at [355, 235] on label at bounding box center [358, 235] width 6 height 6
click at [355, 235] on input "checkbox" at bounding box center [358, 236] width 6 height 6
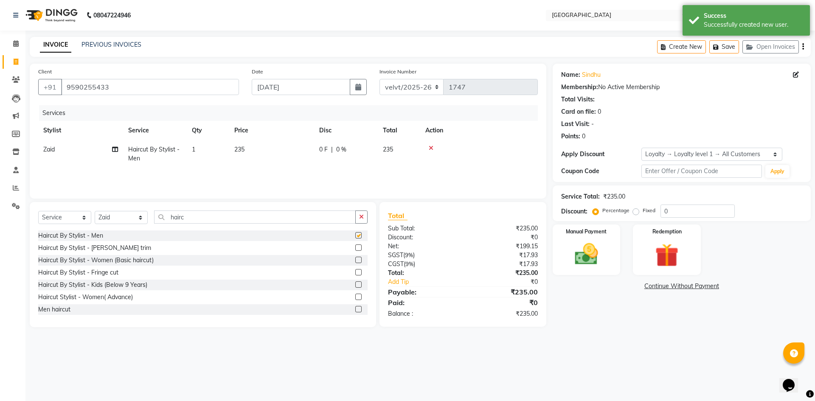
checkbox input "false"
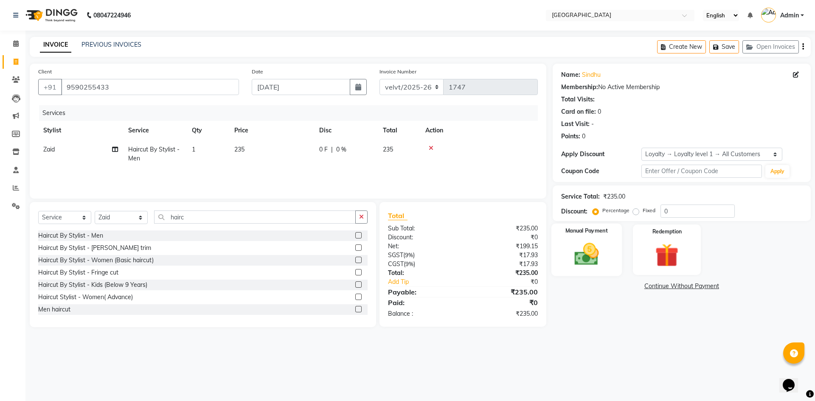
click at [585, 255] on img at bounding box center [586, 254] width 39 height 28
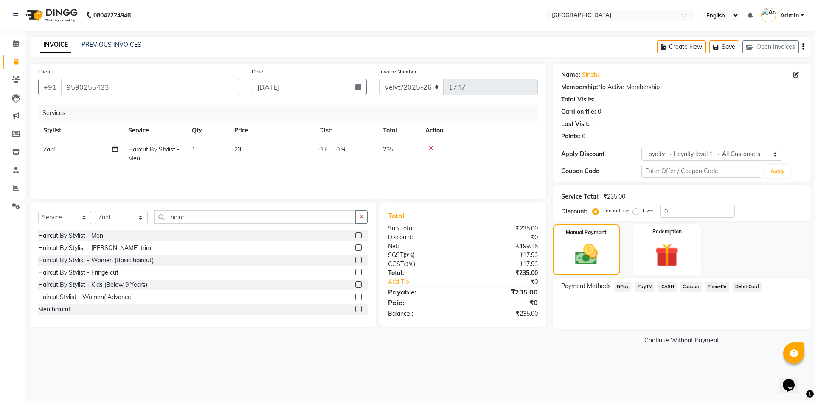
click at [712, 289] on span "PhonePe" at bounding box center [717, 287] width 24 height 10
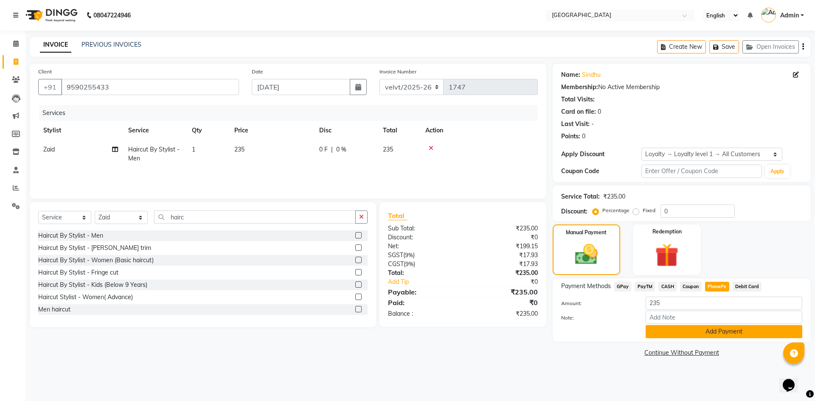
click at [692, 334] on button "Add Payment" at bounding box center [724, 331] width 157 height 13
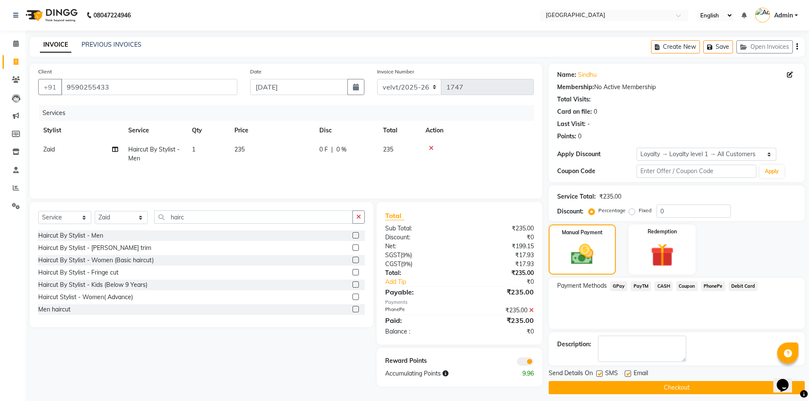
drag, startPoint x: 598, startPoint y: 373, endPoint x: 624, endPoint y: 373, distance: 26.3
click at [600, 373] on label at bounding box center [599, 374] width 6 height 6
click at [600, 373] on input "checkbox" at bounding box center [599, 374] width 6 height 6
checkbox input "false"
click at [626, 373] on label at bounding box center [627, 374] width 6 height 6
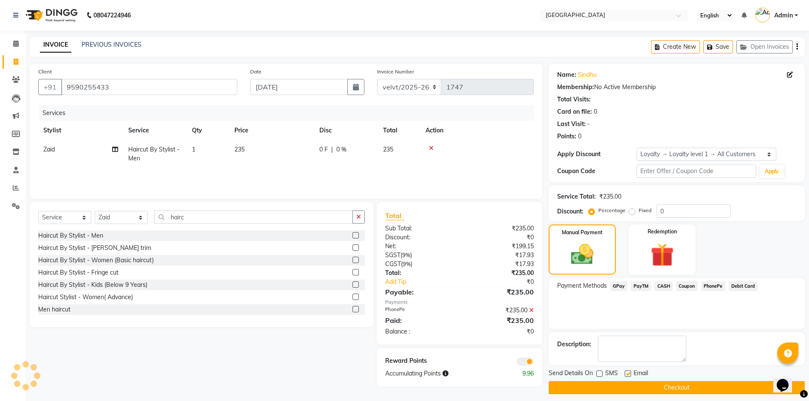
click at [626, 373] on input "checkbox" at bounding box center [627, 374] width 6 height 6
checkbox input "false"
click at [621, 382] on button "Checkout" at bounding box center [676, 387] width 256 height 13
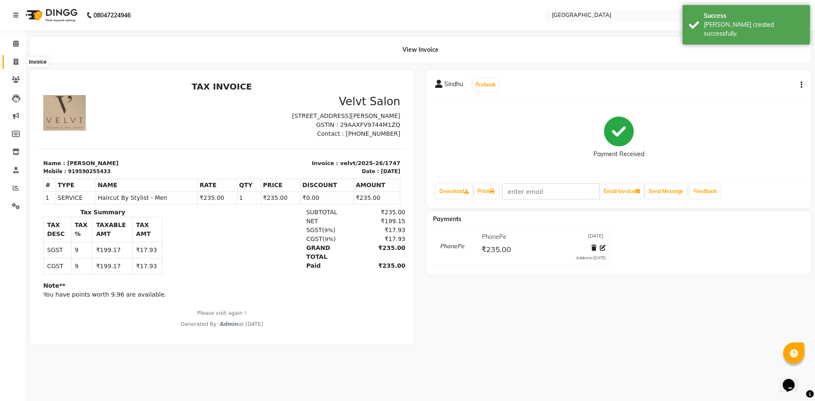
click at [17, 65] on icon at bounding box center [16, 62] width 5 height 6
select select "service"
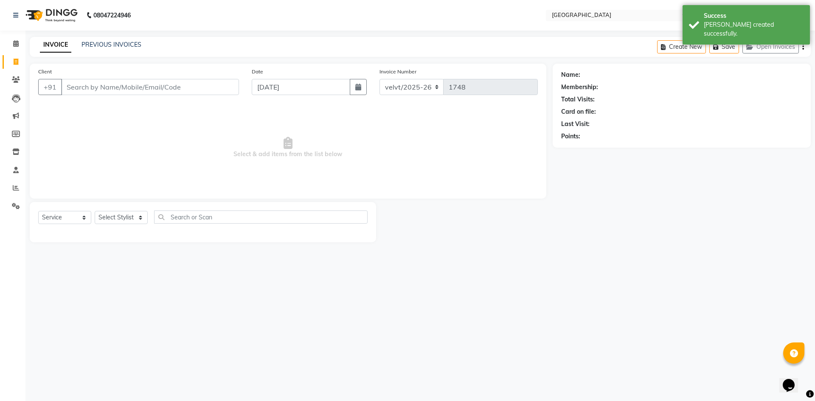
click at [82, 87] on input "Client" at bounding box center [150, 87] width 178 height 16
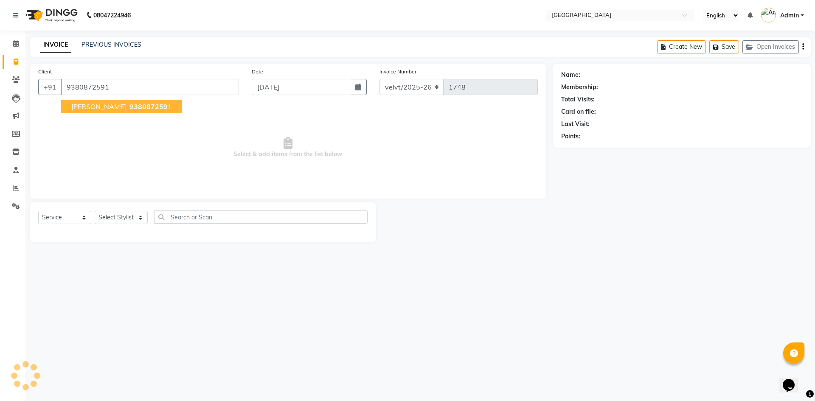
type input "9380872591"
select select "1: Object"
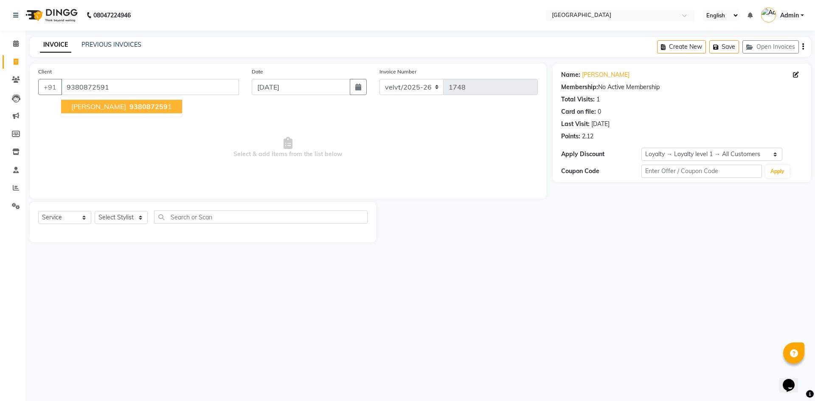
click at [129, 107] on span "938087259" at bounding box center [148, 106] width 38 height 8
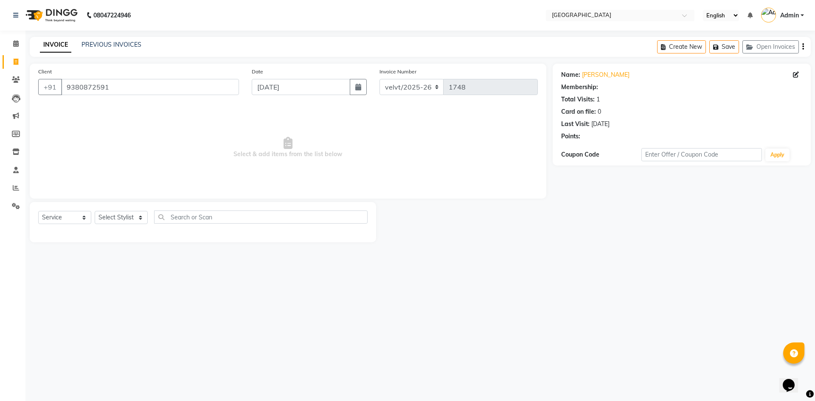
select select "1: Object"
click at [115, 214] on select "Select Stylist [PERSON_NAME] Furkan [GEOGRAPHIC_DATA][PERSON_NAME] Nomam [GEOGR…" at bounding box center [121, 217] width 53 height 13
click at [95, 211] on select "Select Stylist [PERSON_NAME] Furkan [GEOGRAPHIC_DATA][PERSON_NAME] Nomam [GEOGR…" at bounding box center [121, 217] width 53 height 13
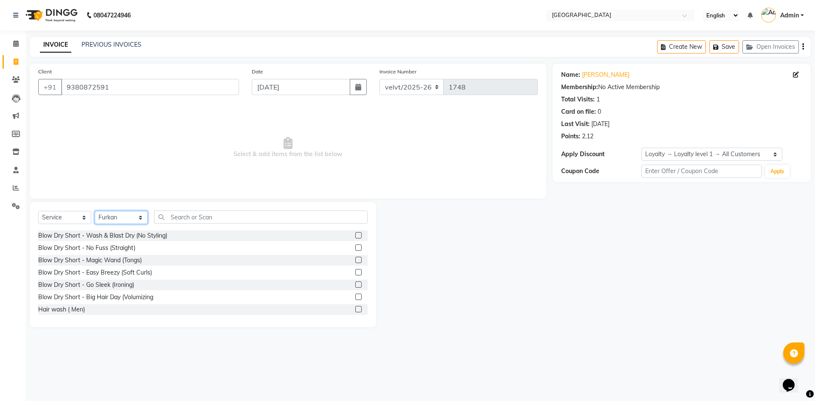
click at [122, 220] on select "Select Stylist [PERSON_NAME] Furkan [GEOGRAPHIC_DATA][PERSON_NAME] Nomam [GEOGR…" at bounding box center [121, 217] width 53 height 13
select select "68468"
click at [95, 211] on select "Select Stylist [PERSON_NAME] Furkan [GEOGRAPHIC_DATA][PERSON_NAME] Nomam [GEOGR…" at bounding box center [121, 217] width 53 height 13
click at [184, 222] on input "text" at bounding box center [261, 217] width 214 height 13
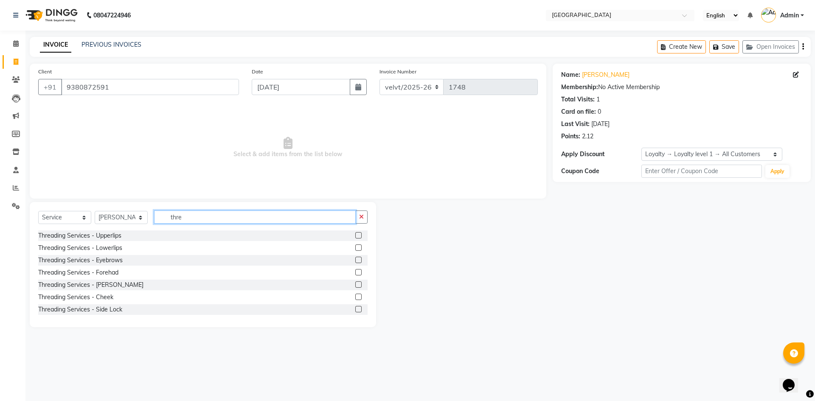
type input "thre"
click at [355, 258] on label at bounding box center [358, 260] width 6 height 6
click at [355, 258] on input "checkbox" at bounding box center [358, 261] width 6 height 6
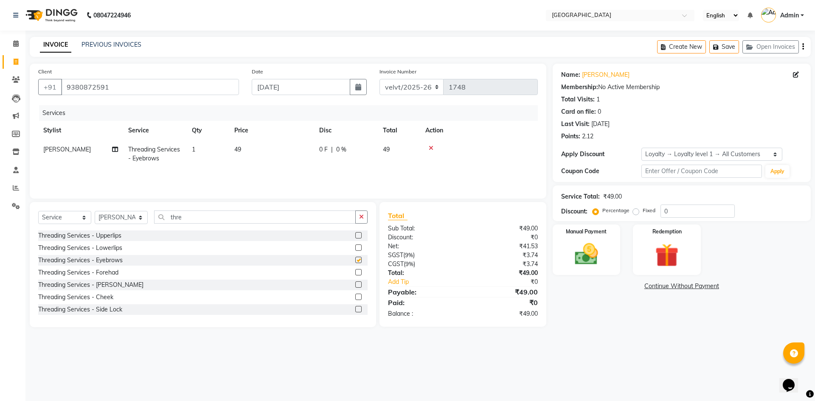
checkbox input "false"
click at [355, 245] on label at bounding box center [358, 248] width 6 height 6
click at [355, 245] on input "checkbox" at bounding box center [358, 248] width 6 height 6
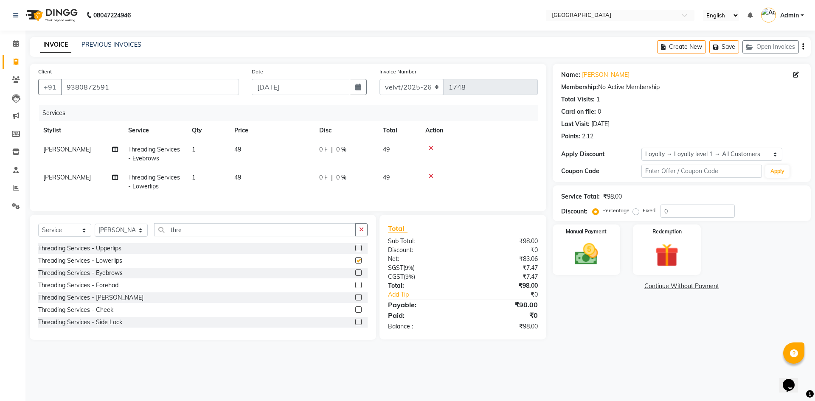
checkbox input "false"
click at [355, 251] on label at bounding box center [358, 248] width 6 height 6
click at [355, 251] on input "checkbox" at bounding box center [358, 249] width 6 height 6
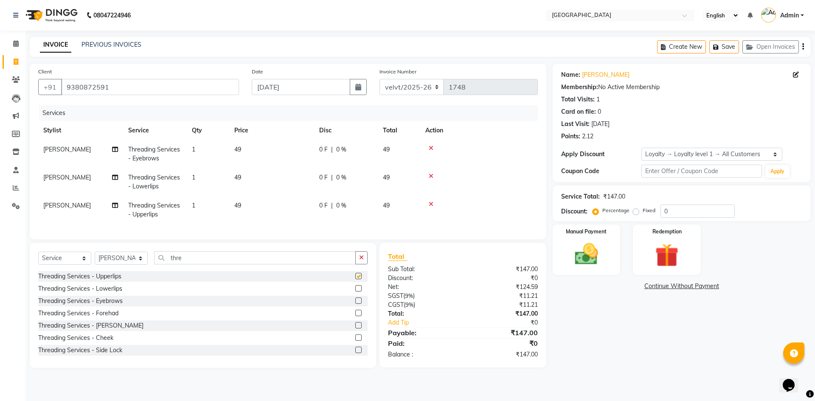
checkbox input "false"
click at [432, 174] on icon at bounding box center [431, 176] width 5 height 6
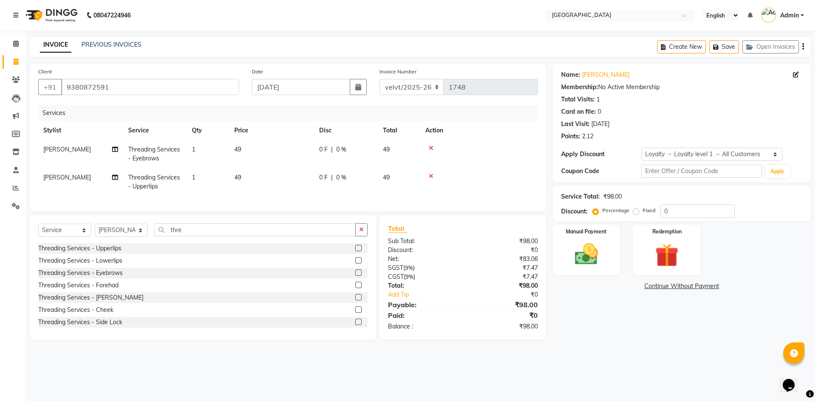
click at [242, 146] on td "49" at bounding box center [271, 154] width 85 height 28
select select "68468"
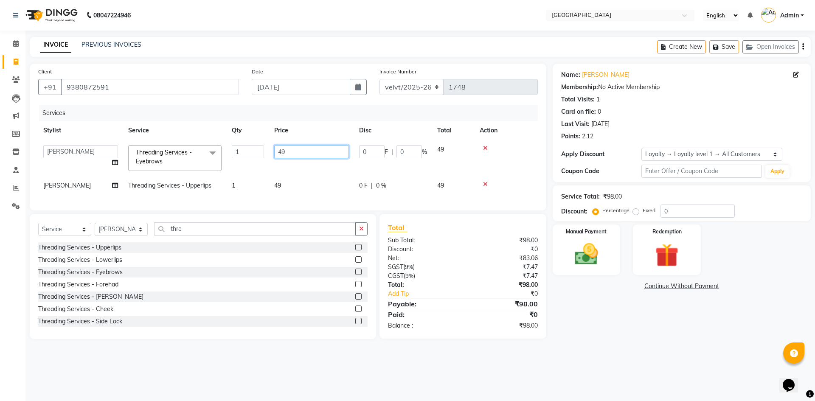
click at [289, 155] on input "49" at bounding box center [311, 151] width 75 height 13
type input "4"
type input "50"
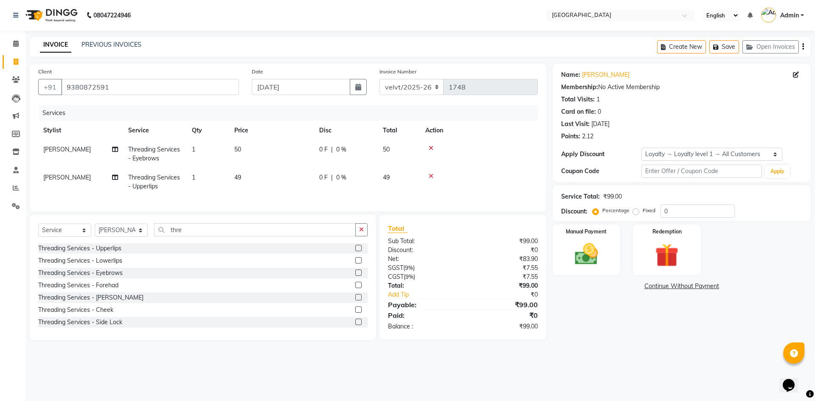
click at [288, 190] on td "49" at bounding box center [271, 182] width 85 height 28
select select "68468"
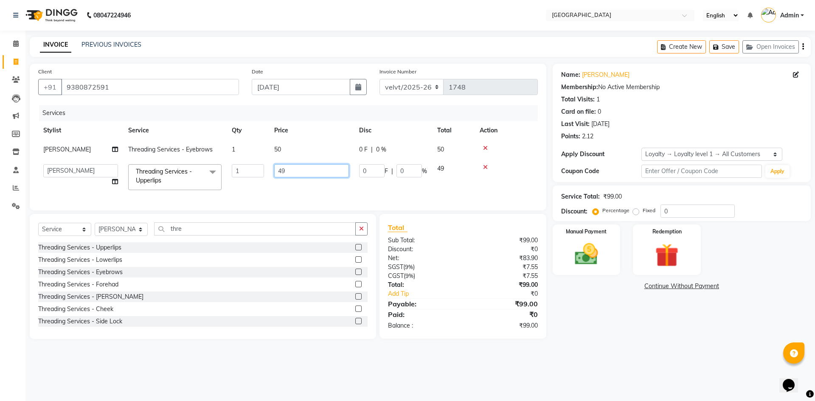
click at [295, 167] on input "49" at bounding box center [311, 170] width 75 height 13
type input "4"
type input "50"
click at [641, 339] on div "Name: [PERSON_NAME] Membership: No Active Membership Total Visits: 1 Card on fi…" at bounding box center [685, 202] width 264 height 276
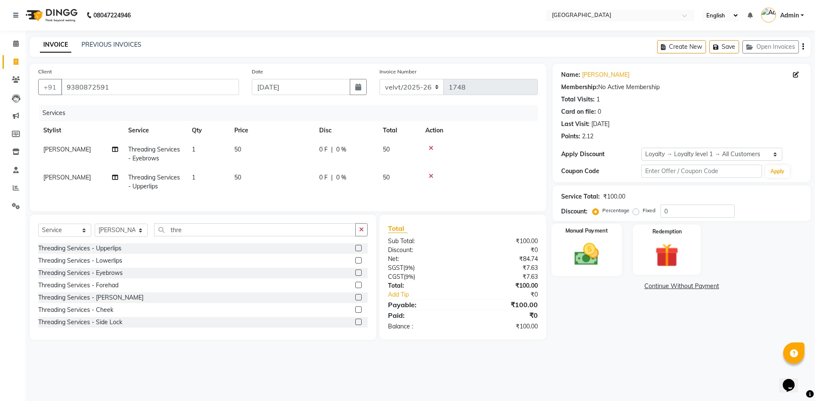
click at [584, 259] on img at bounding box center [586, 254] width 39 height 28
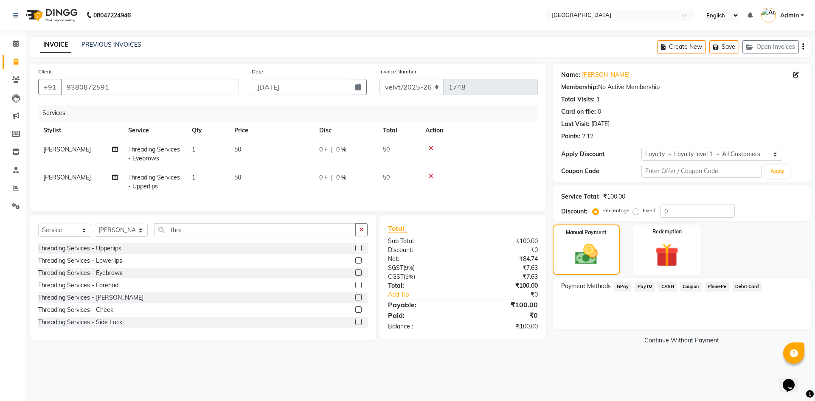
click at [716, 284] on span "PhonePe" at bounding box center [717, 287] width 24 height 10
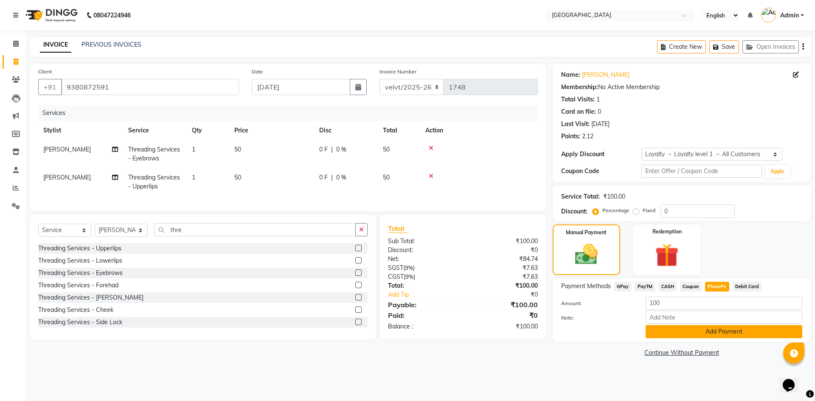
click at [681, 325] on button "Add Payment" at bounding box center [724, 331] width 157 height 13
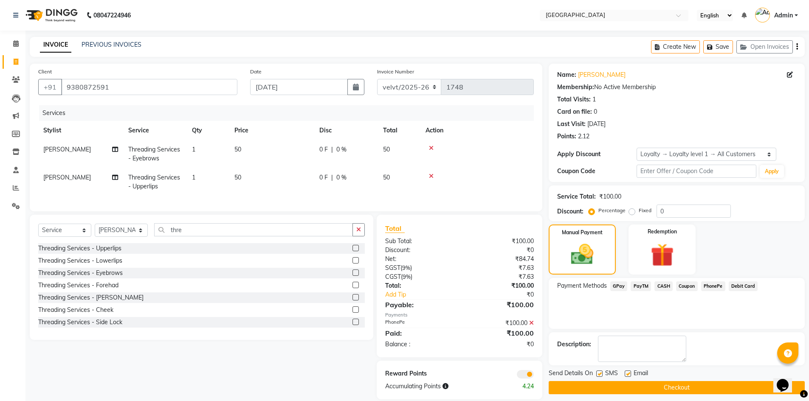
click at [613, 384] on button "Checkout" at bounding box center [676, 387] width 256 height 13
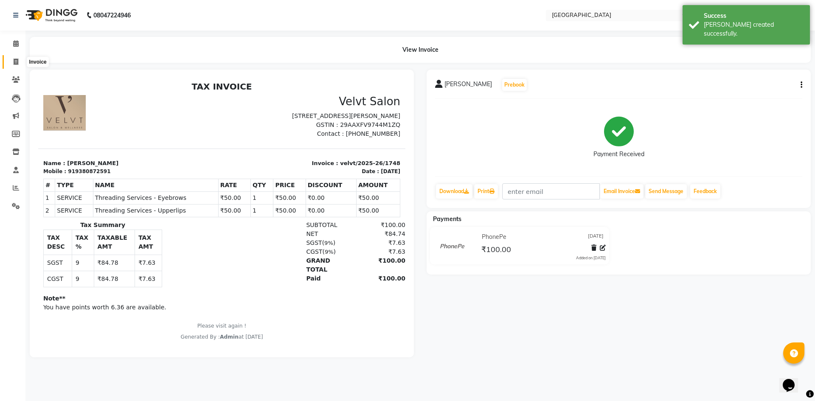
click at [17, 61] on icon at bounding box center [16, 62] width 5 height 6
select select "service"
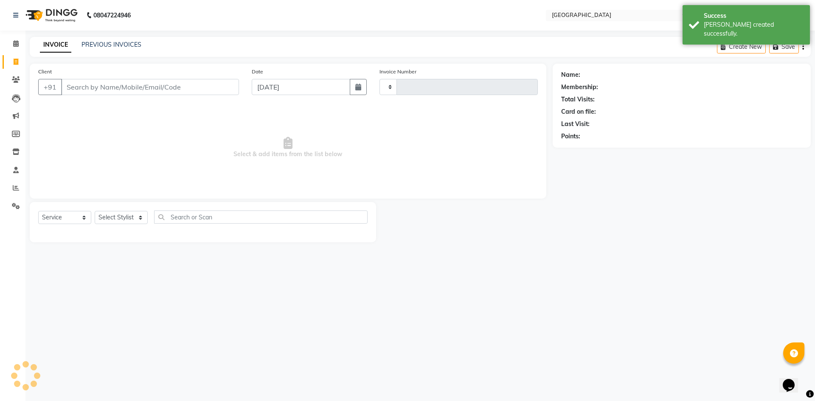
type input "1749"
select select "6279"
click at [110, 43] on link "PREVIOUS INVOICES" at bounding box center [112, 45] width 60 height 8
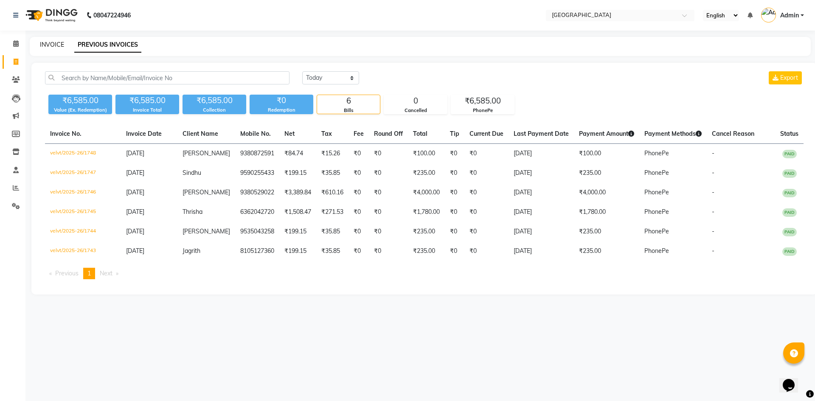
click at [45, 45] on link "INVOICE" at bounding box center [52, 45] width 24 height 8
select select "service"
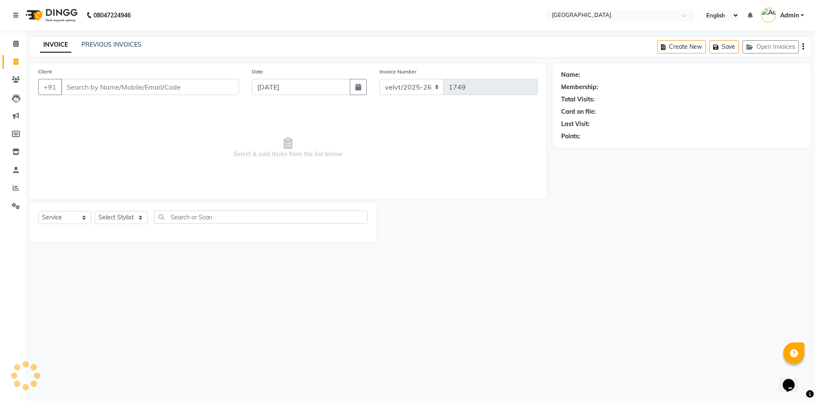
click at [84, 89] on input "Client" at bounding box center [150, 87] width 178 height 16
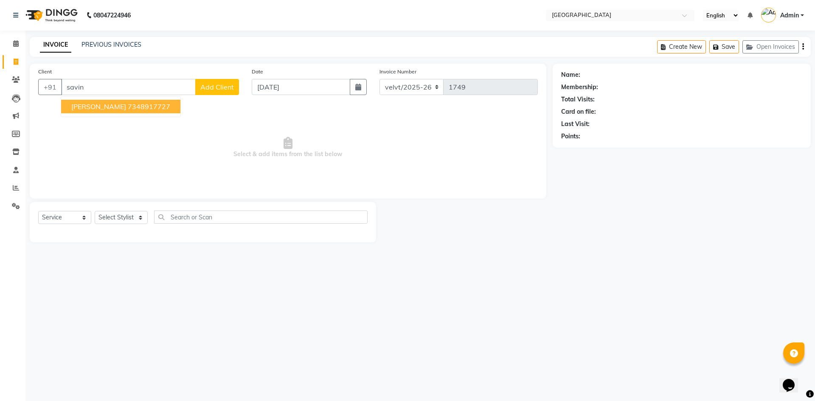
click at [128, 110] on ngb-highlight "7348917727" at bounding box center [149, 106] width 42 height 8
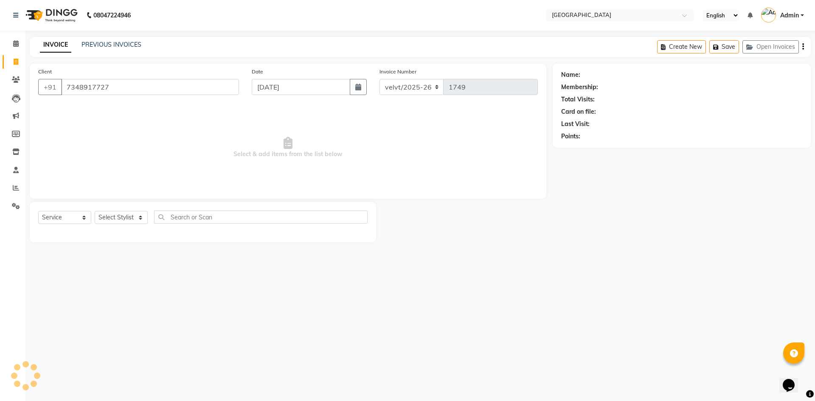
type input "7348917727"
select select "1: Object"
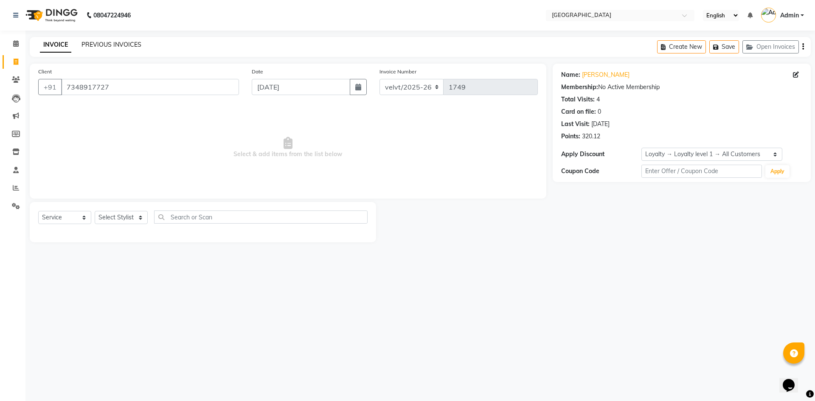
click at [127, 43] on link "PREVIOUS INVOICES" at bounding box center [112, 45] width 60 height 8
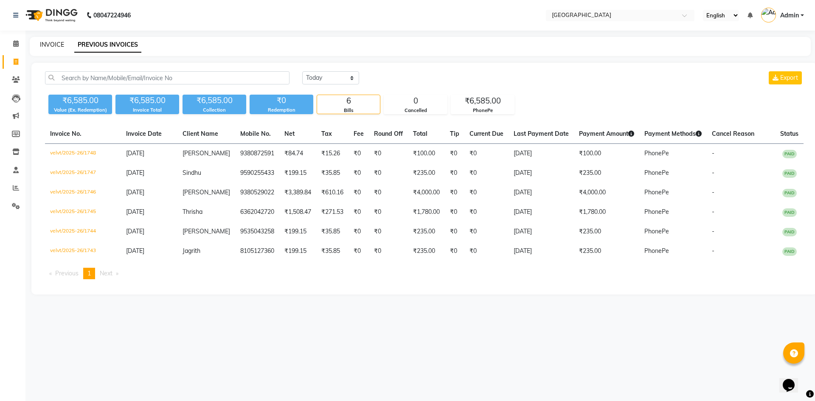
click at [50, 43] on link "INVOICE" at bounding box center [52, 45] width 24 height 8
select select "service"
